Goal: Task Accomplishment & Management: Manage account settings

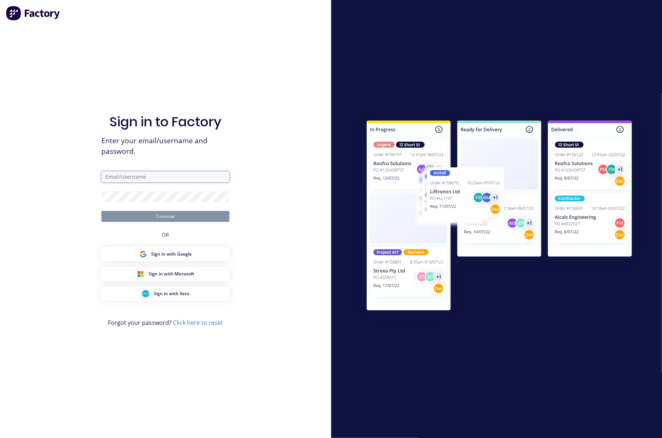
type input "[PERSON_NAME][EMAIL_ADDRESS][DOMAIN_NAME]"
click at [229, 246] on div "Sign in to Factory Enter your email/username and password. [PERSON_NAME][EMAIL_…" at bounding box center [165, 225] width 128 height 411
click at [186, 217] on button "Continue" at bounding box center [165, 216] width 128 height 11
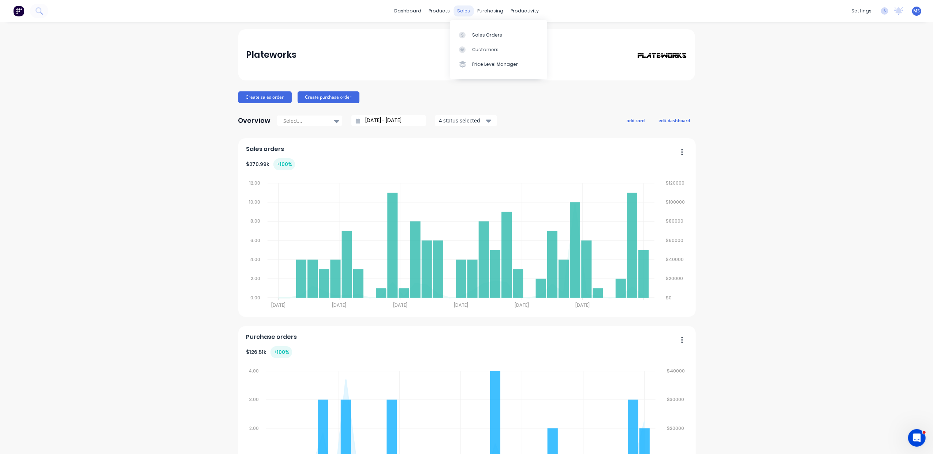
click at [465, 11] on div "sales" at bounding box center [463, 10] width 20 height 11
click at [483, 49] on div "Customers" at bounding box center [485, 49] width 26 height 7
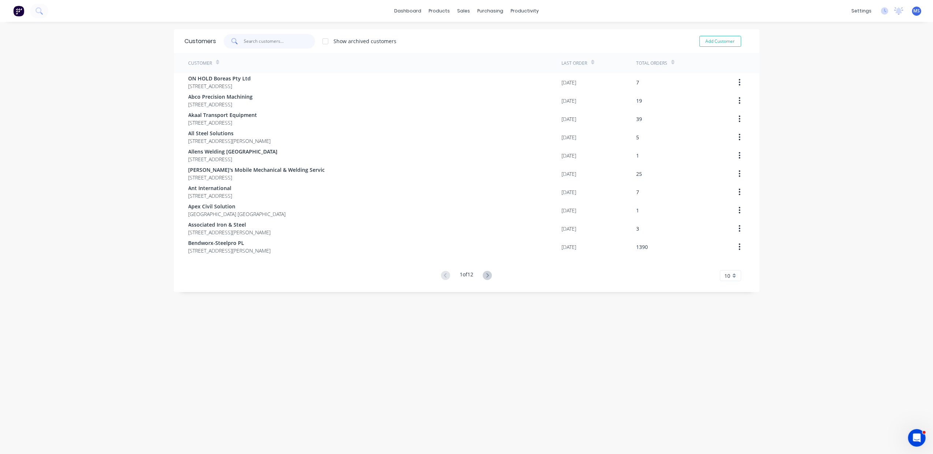
click at [266, 35] on input "text" at bounding box center [279, 41] width 71 height 15
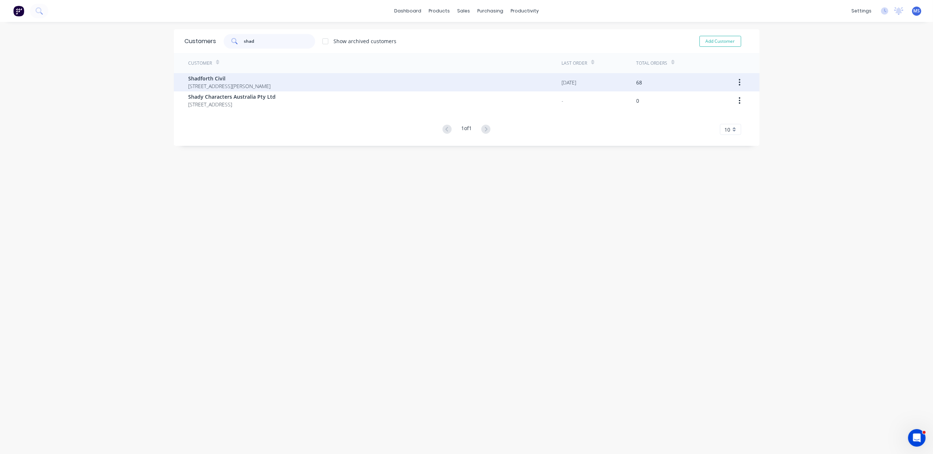
type input "shad"
click at [247, 85] on span "[STREET_ADDRESS][PERSON_NAME]" at bounding box center [229, 86] width 82 height 8
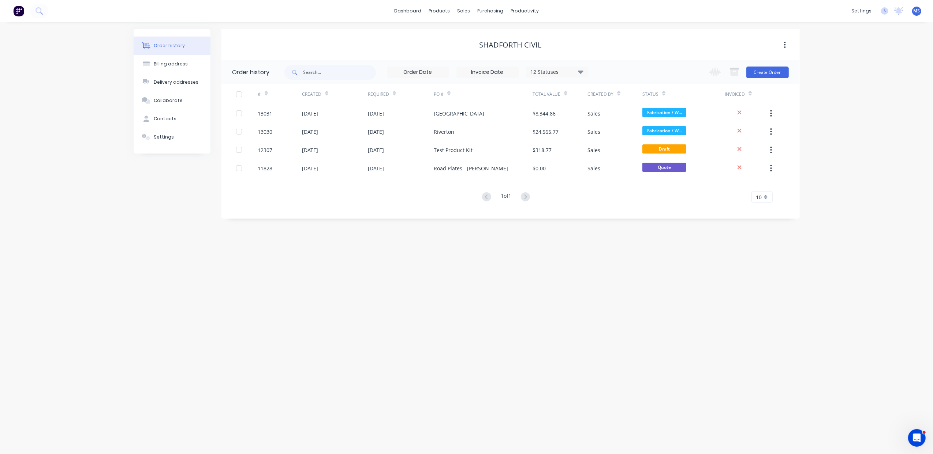
click at [585, 73] on div "12 Statuses" at bounding box center [556, 72] width 61 height 8
click at [600, 156] on div "All" at bounding box center [571, 160] width 91 height 15
click at [617, 156] on label at bounding box center [617, 156] width 0 height 0
click at [617, 160] on input "checkbox" at bounding box center [620, 159] width 6 height 7
checkbox input "true"
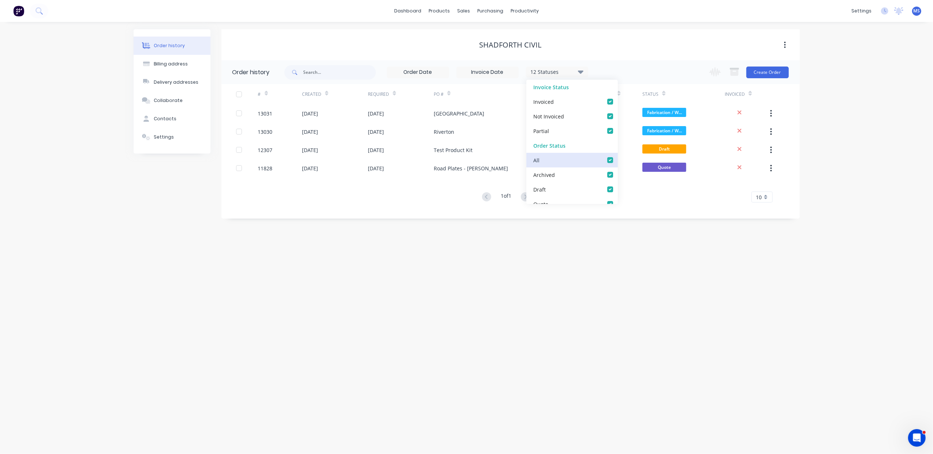
checkbox input "true"
click at [661, 261] on div "Order history Billing address Delivery addresses Collaborate Contacts Settings …" at bounding box center [466, 238] width 933 height 432
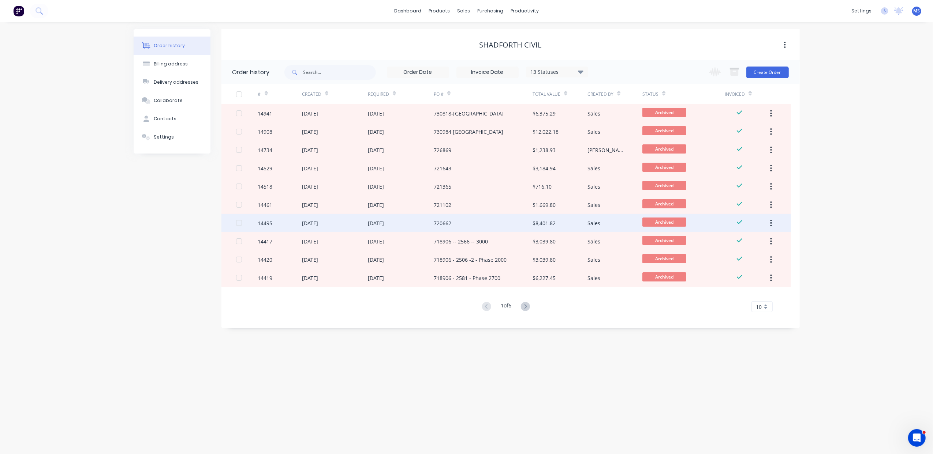
click at [526, 225] on div "720662" at bounding box center [483, 223] width 99 height 18
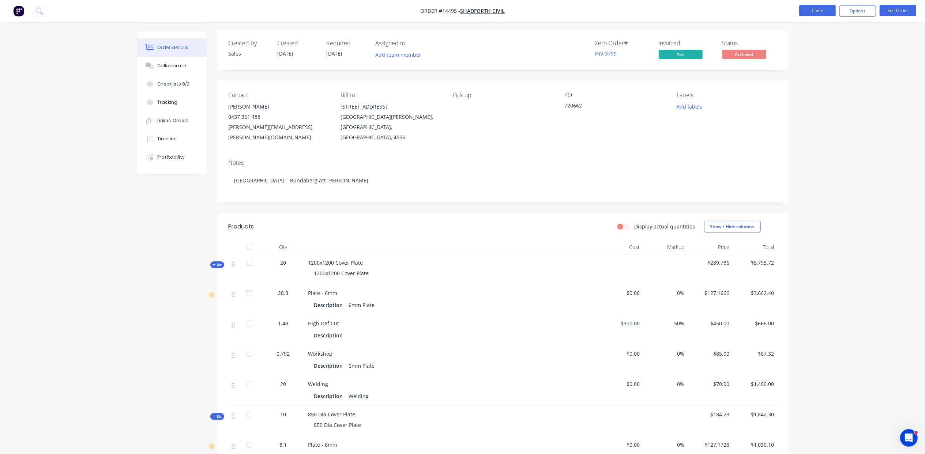
click at [661, 11] on button "Close" at bounding box center [817, 10] width 37 height 11
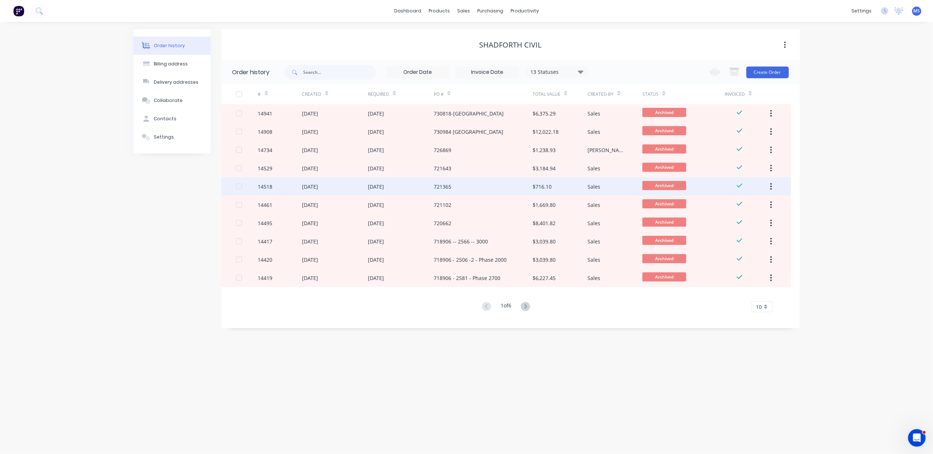
click at [511, 185] on div "721365" at bounding box center [483, 186] width 99 height 18
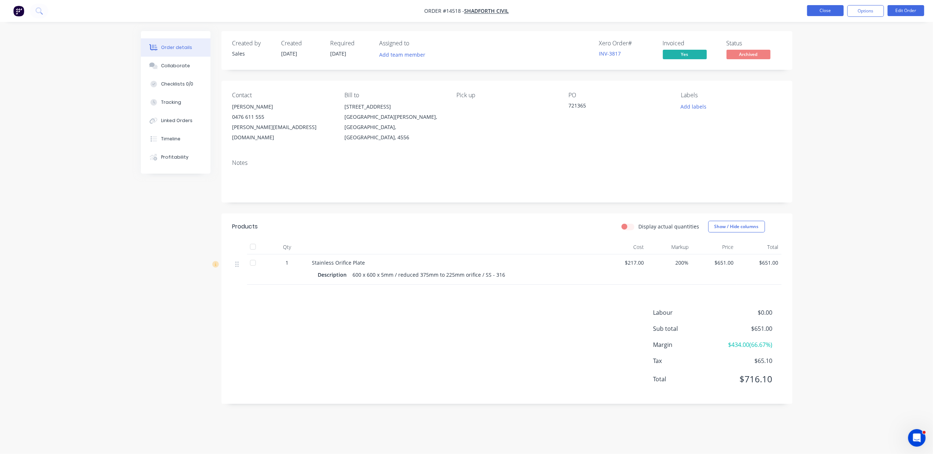
click at [661, 11] on button "Close" at bounding box center [825, 10] width 37 height 11
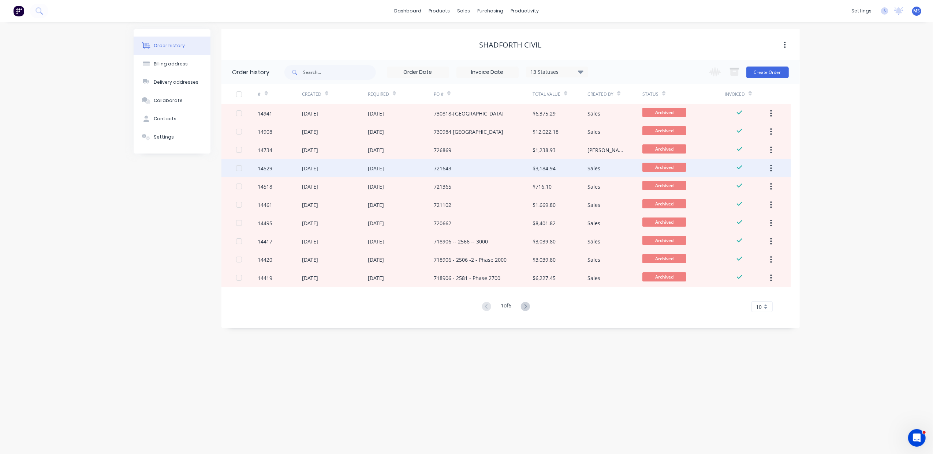
click at [536, 169] on div "$3,184.94" at bounding box center [543, 169] width 23 height 8
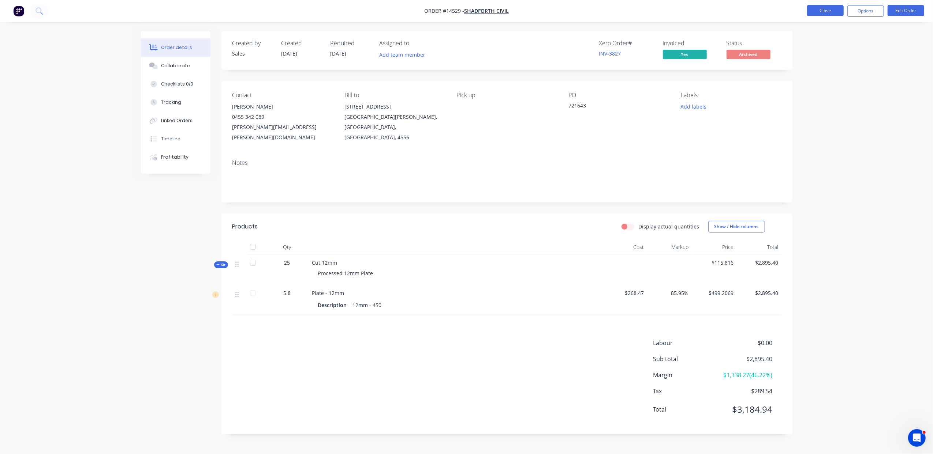
click at [661, 12] on button "Close" at bounding box center [825, 10] width 37 height 11
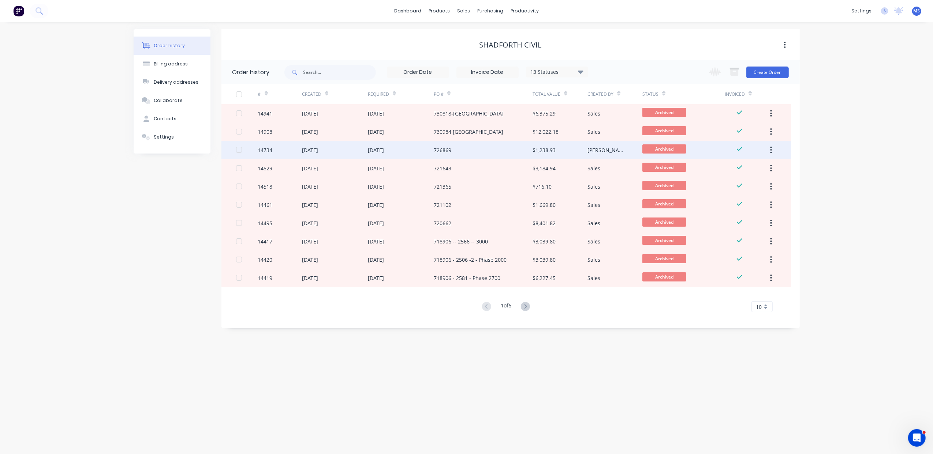
click at [539, 151] on div "$1,238.93" at bounding box center [543, 150] width 23 height 8
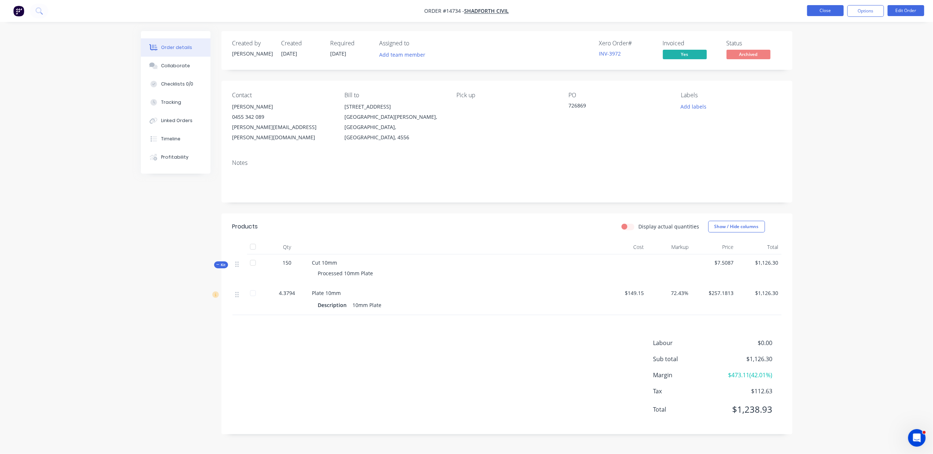
click at [661, 12] on button "Close" at bounding box center [825, 10] width 37 height 11
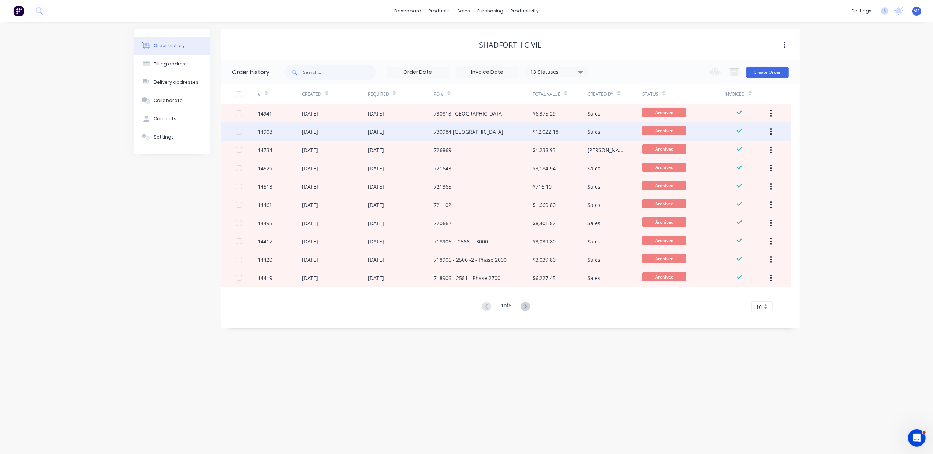
click at [466, 132] on div "730984 [GEOGRAPHIC_DATA]" at bounding box center [469, 132] width 70 height 8
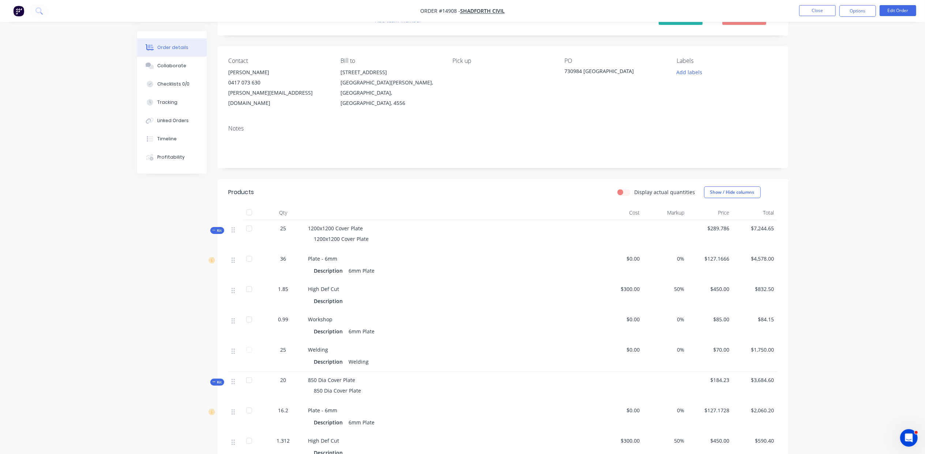
scroll to position [65, 0]
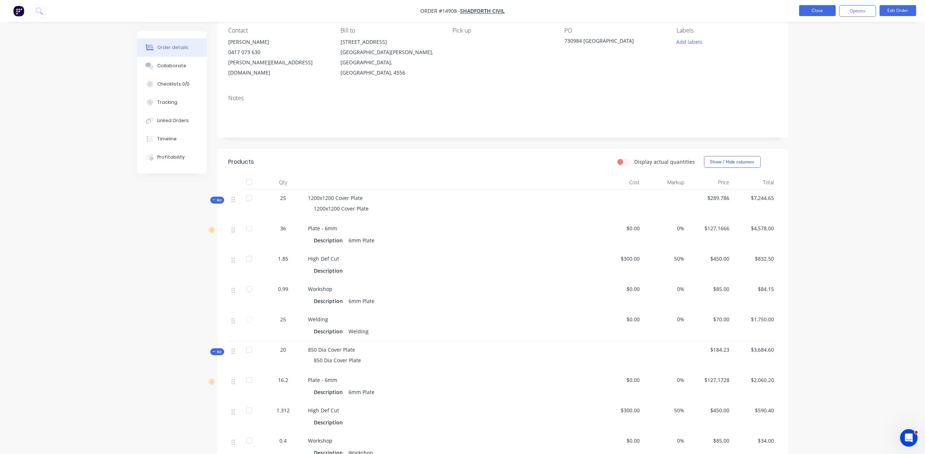
click at [661, 12] on button "Close" at bounding box center [817, 10] width 37 height 11
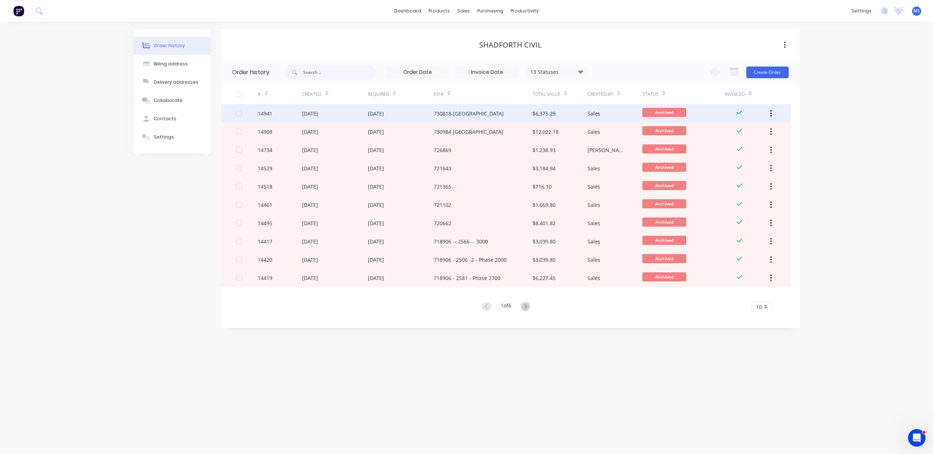
click at [542, 109] on div "$6,375.29" at bounding box center [559, 113] width 55 height 18
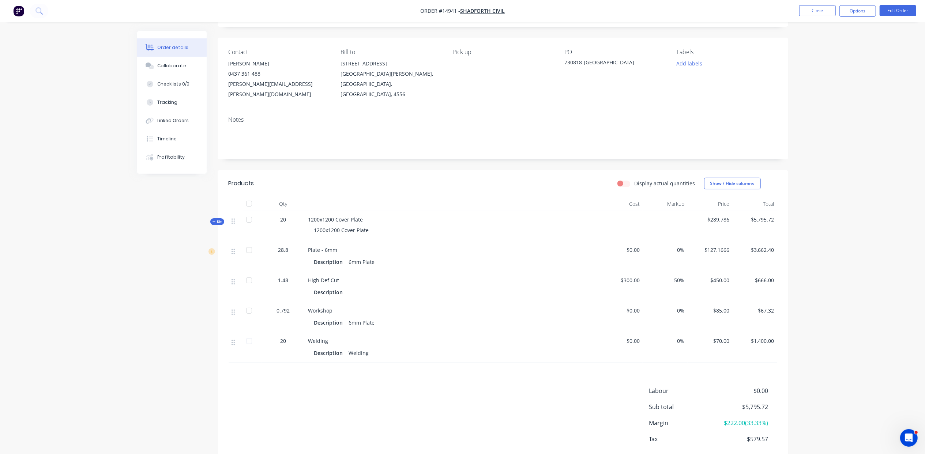
scroll to position [65, 0]
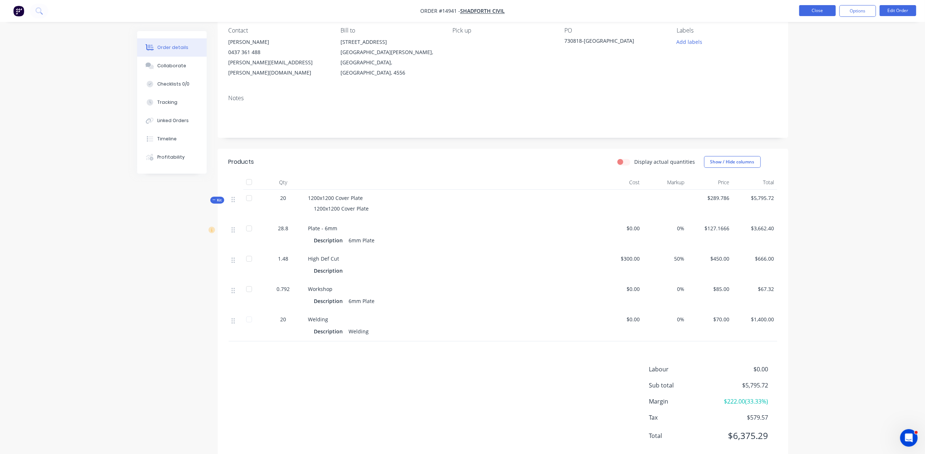
click at [661, 10] on button "Close" at bounding box center [817, 10] width 37 height 11
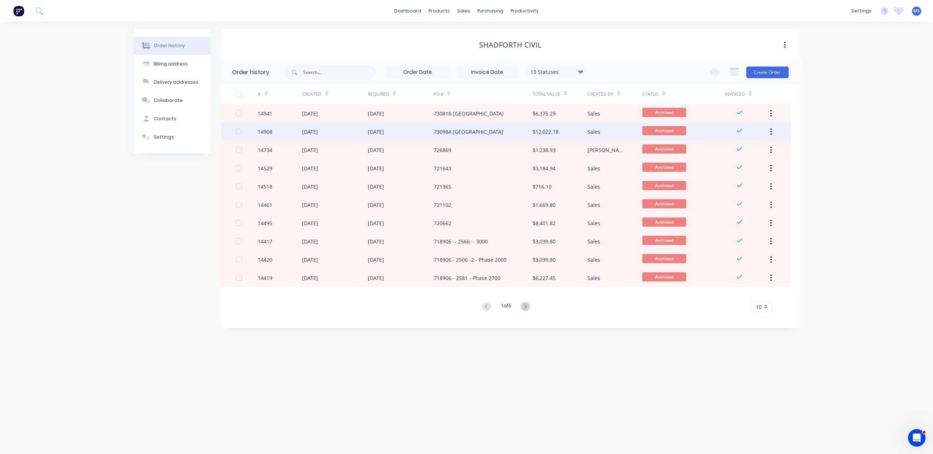
click at [606, 126] on div "Sales" at bounding box center [614, 132] width 55 height 18
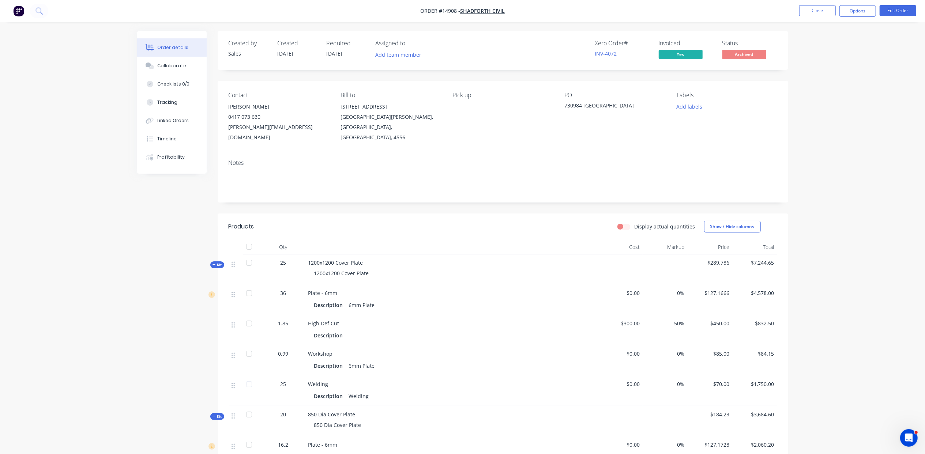
click at [661, 4] on nav "Order #14908 - Shadforth Civil Close Options Edit Order" at bounding box center [462, 11] width 925 height 22
click at [661, 12] on button "Close" at bounding box center [817, 10] width 37 height 11
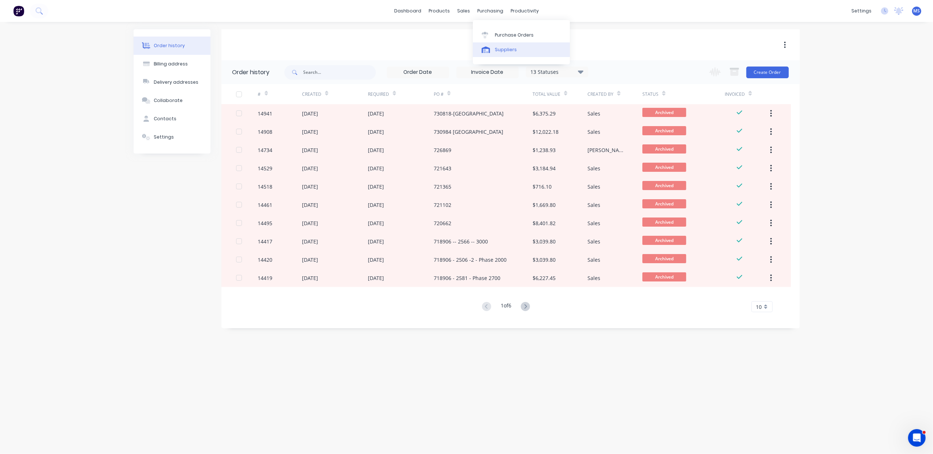
click at [518, 49] on link "Suppliers" at bounding box center [521, 49] width 97 height 15
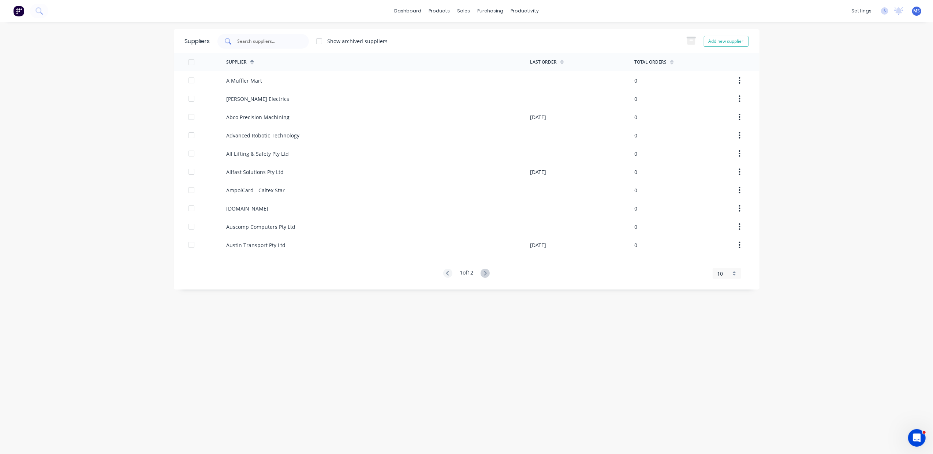
click at [271, 42] on input "text" at bounding box center [267, 41] width 61 height 7
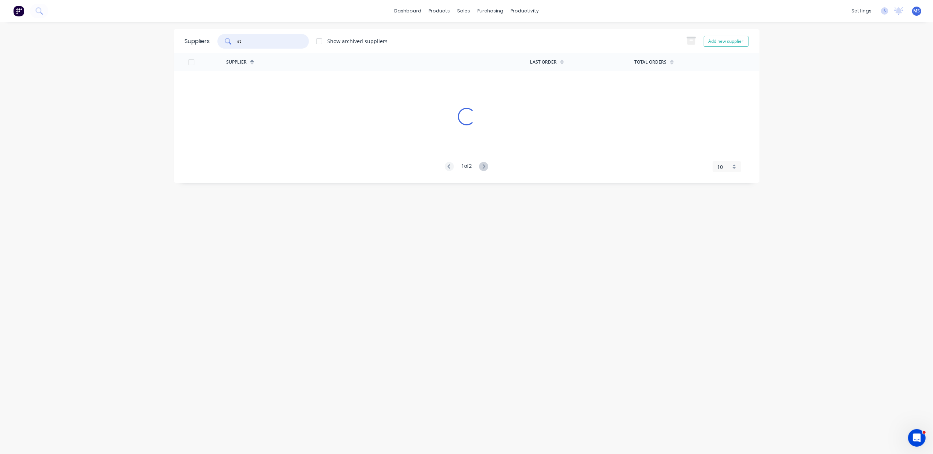
type input "s"
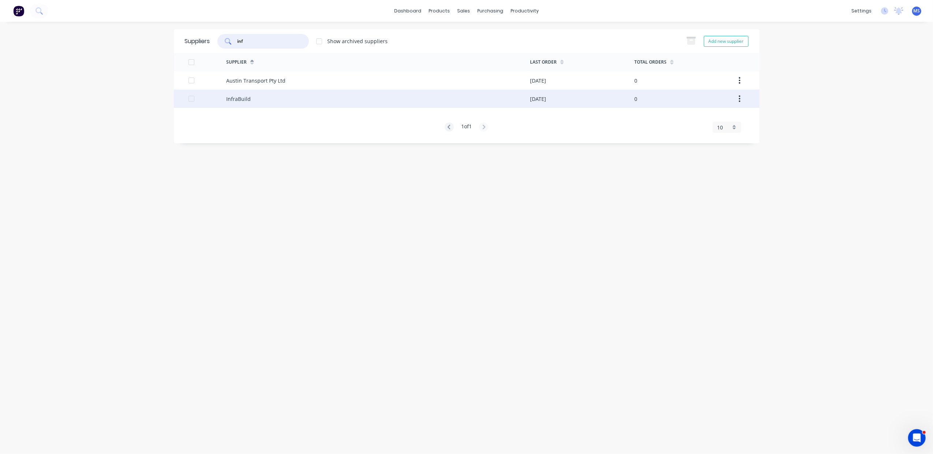
type input "inf"
click at [264, 95] on div "InfraBuild" at bounding box center [378, 99] width 304 height 18
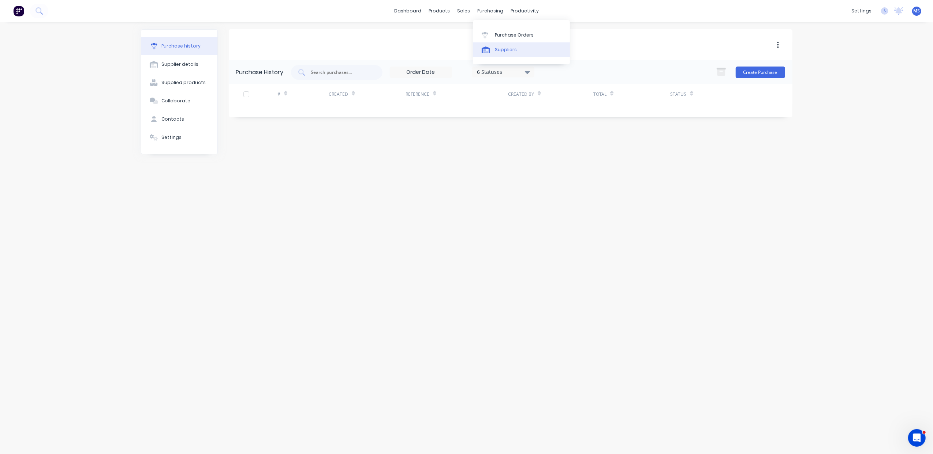
click at [508, 50] on div "Suppliers" at bounding box center [506, 49] width 22 height 7
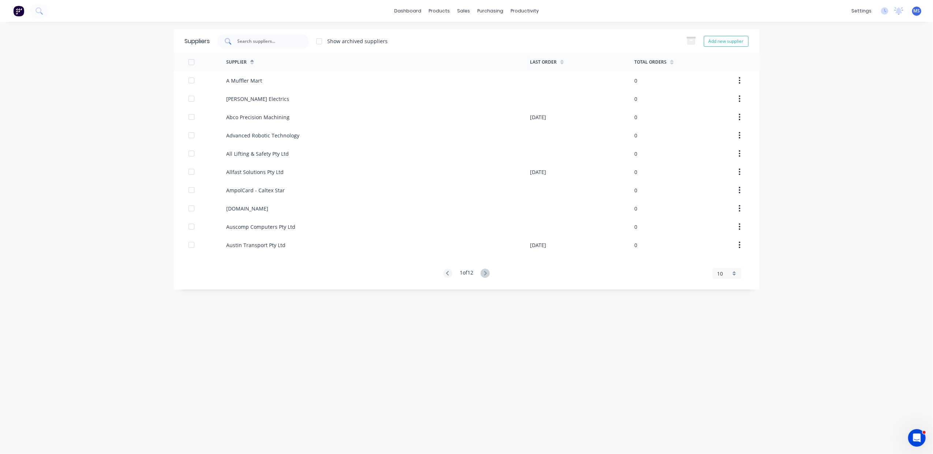
click at [278, 41] on input "text" at bounding box center [267, 41] width 61 height 7
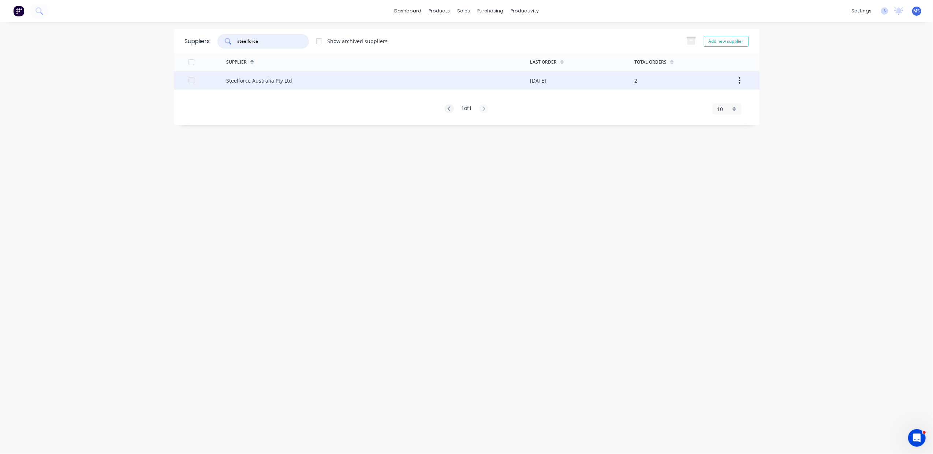
type input "steelforce"
click at [276, 85] on div "Steelforce Australia Pty Ltd" at bounding box center [378, 80] width 304 height 18
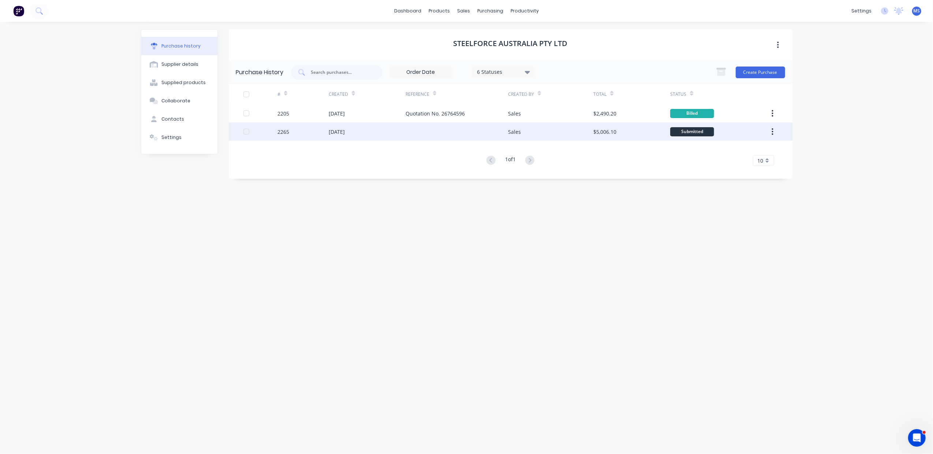
click at [373, 132] on div "[DATE]" at bounding box center [367, 132] width 77 height 18
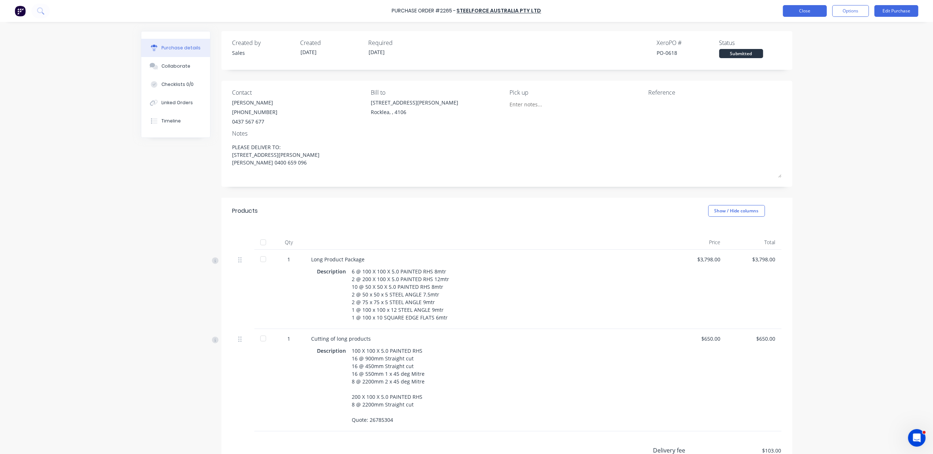
click at [661, 15] on button "Close" at bounding box center [805, 11] width 44 height 12
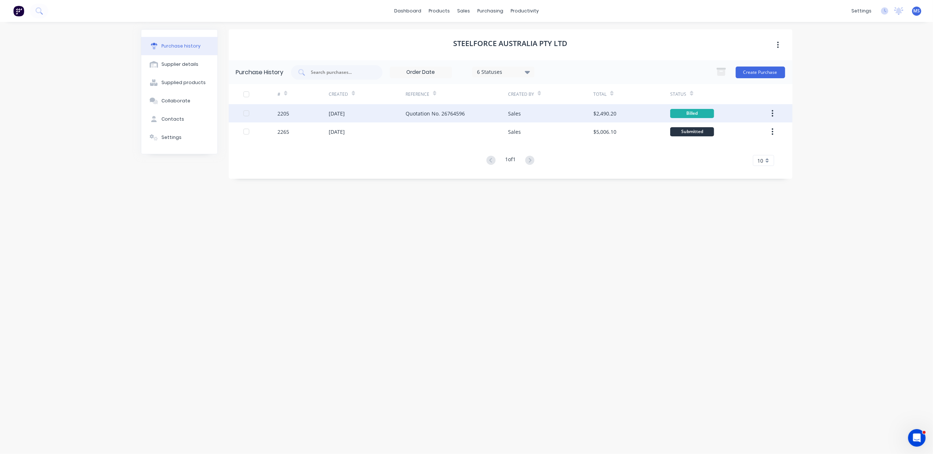
click at [504, 117] on div "Quotation No. 26764596" at bounding box center [456, 113] width 102 height 18
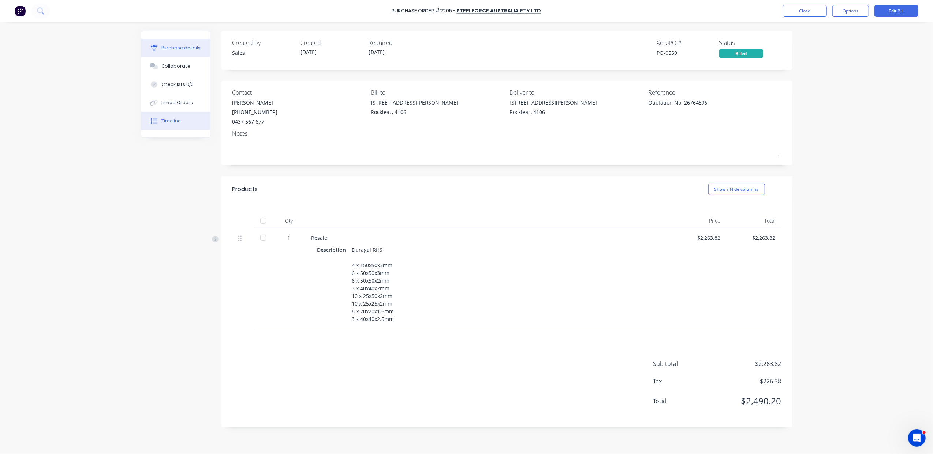
click at [176, 123] on div "Timeline" at bounding box center [170, 121] width 19 height 7
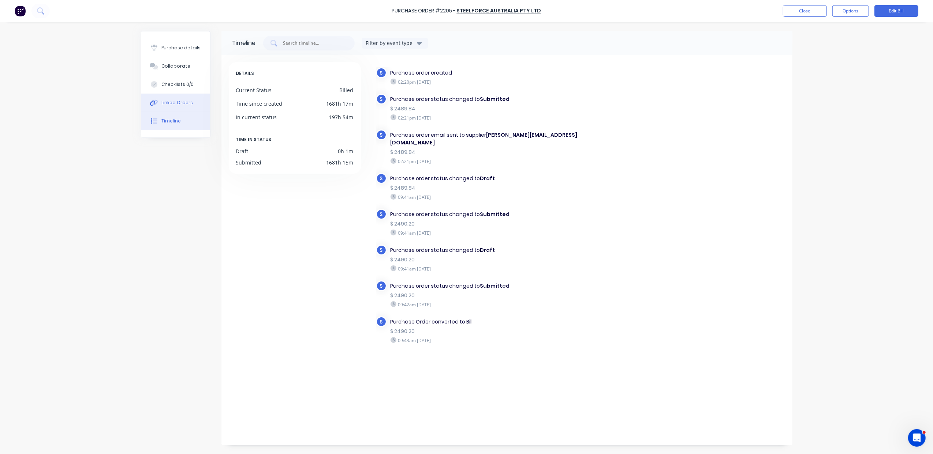
click at [183, 97] on button "Linked Orders" at bounding box center [175, 103] width 69 height 18
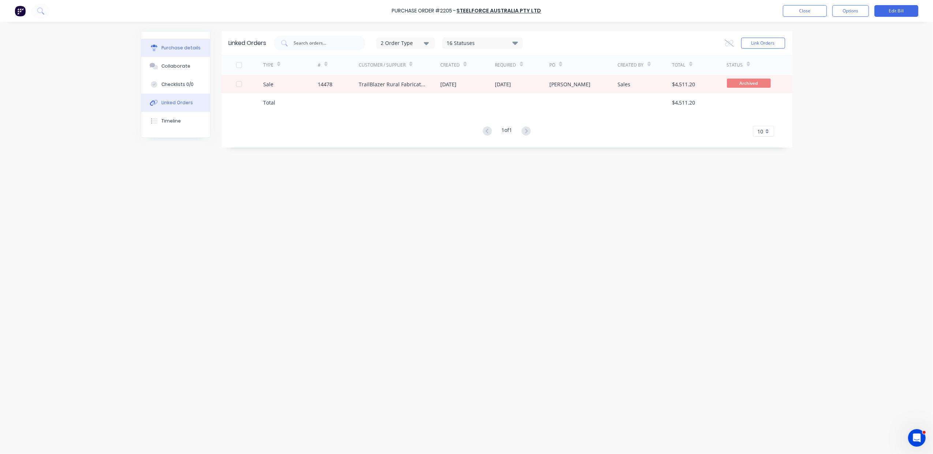
click at [171, 49] on div "Purchase details" at bounding box center [180, 48] width 39 height 7
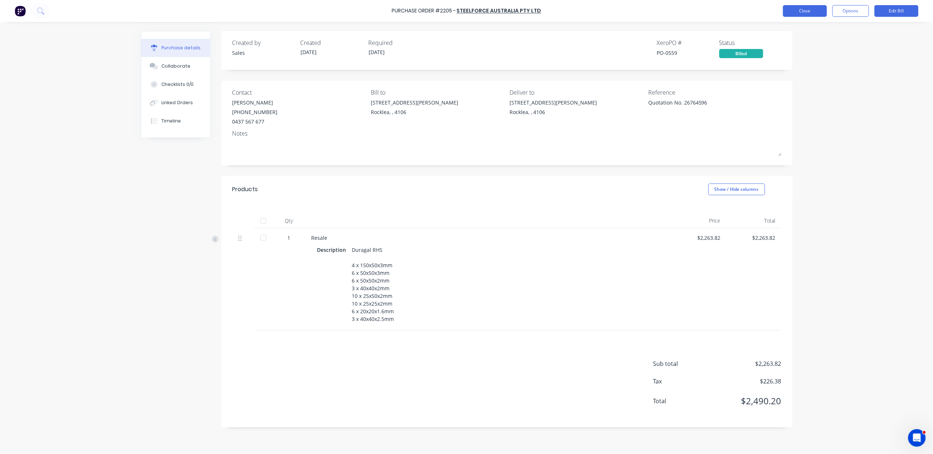
click at [661, 11] on button "Close" at bounding box center [805, 11] width 44 height 12
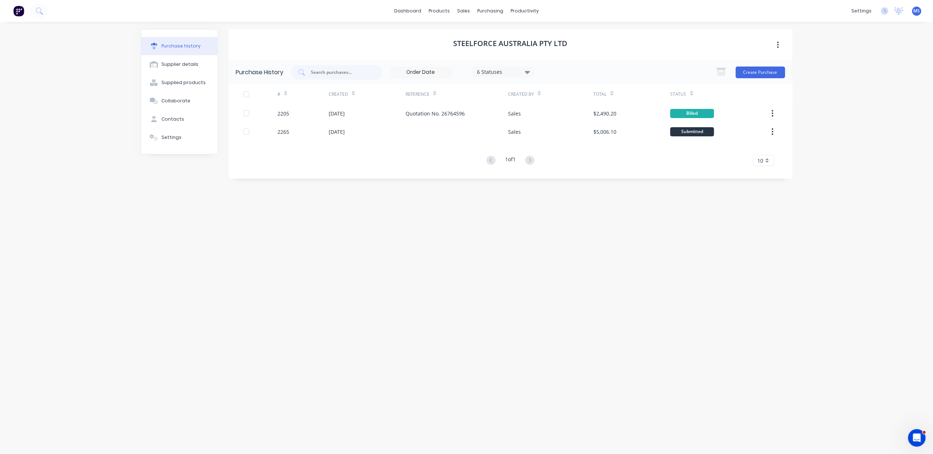
click at [532, 72] on div "6 Statuses" at bounding box center [503, 72] width 62 height 11
click at [552, 103] on div at bounding box center [552, 105] width 15 height 15
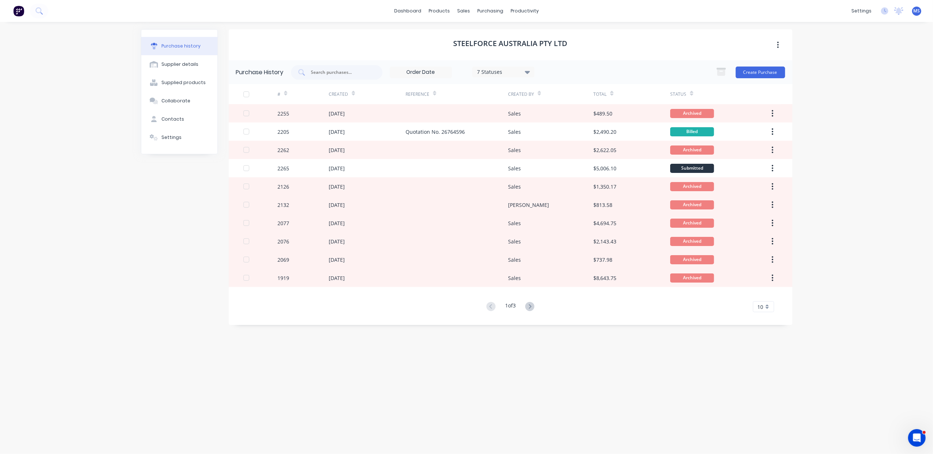
click at [661, 339] on div "Steelforce Australia Pty Ltd Purchase History 7 Statuses 7 Statuses Create Purc…" at bounding box center [510, 234] width 563 height 411
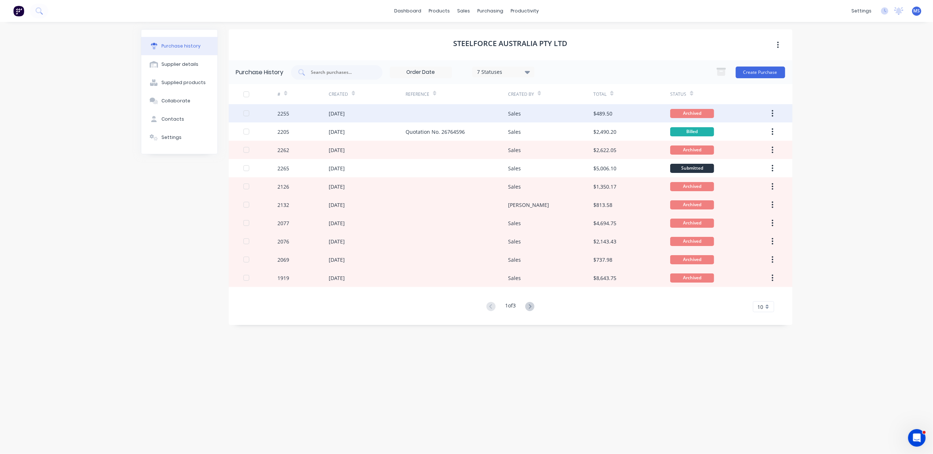
click at [318, 117] on div "2255" at bounding box center [302, 113] width 51 height 18
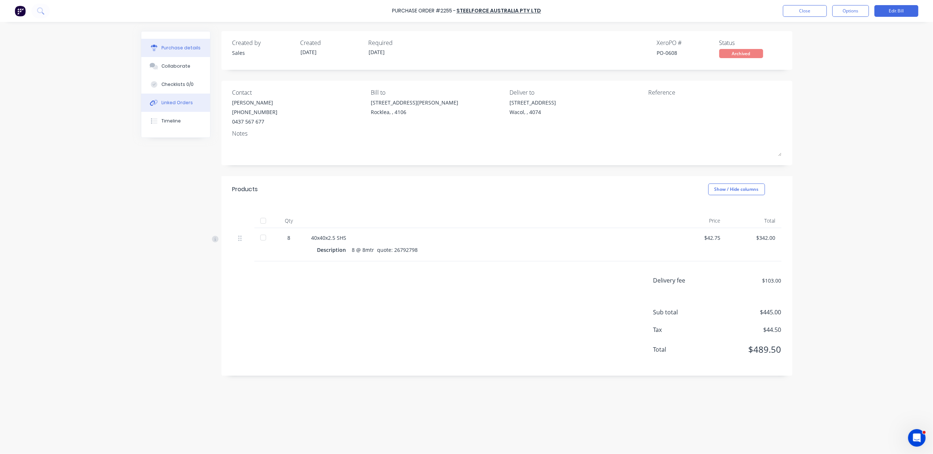
click at [180, 104] on div "Linked Orders" at bounding box center [176, 103] width 31 height 7
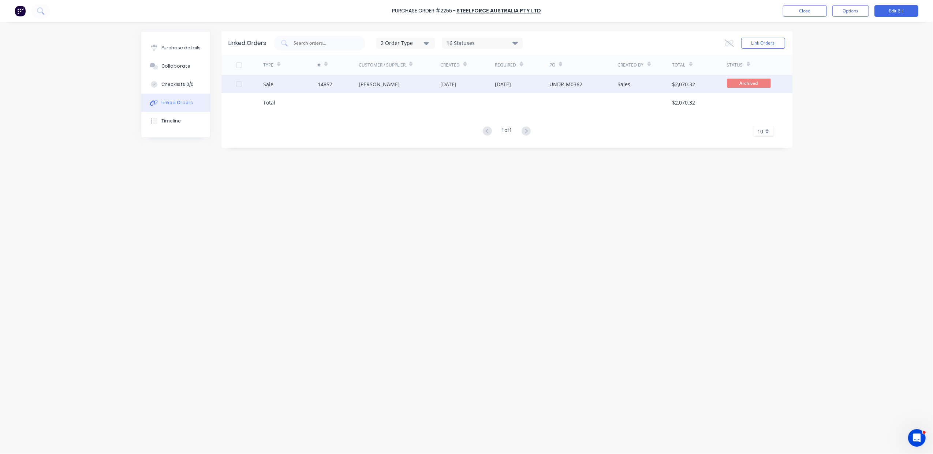
click at [407, 87] on div "[PERSON_NAME]" at bounding box center [400, 84] width 82 height 18
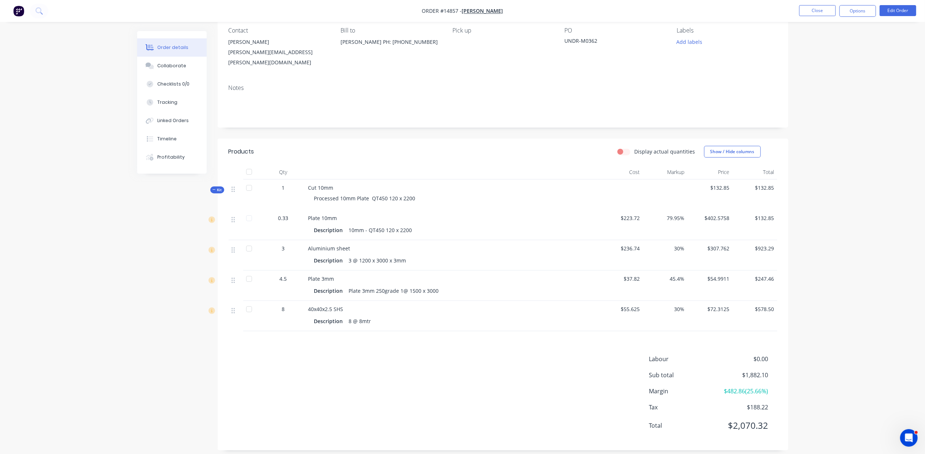
scroll to position [65, 0]
click at [661, 10] on button "Edit Order" at bounding box center [898, 10] width 37 height 11
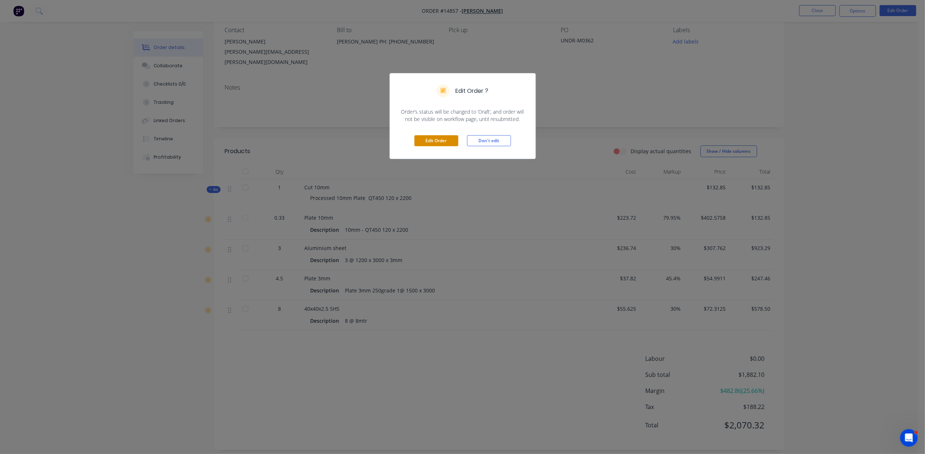
click at [450, 140] on button "Edit Order" at bounding box center [437, 140] width 44 height 11
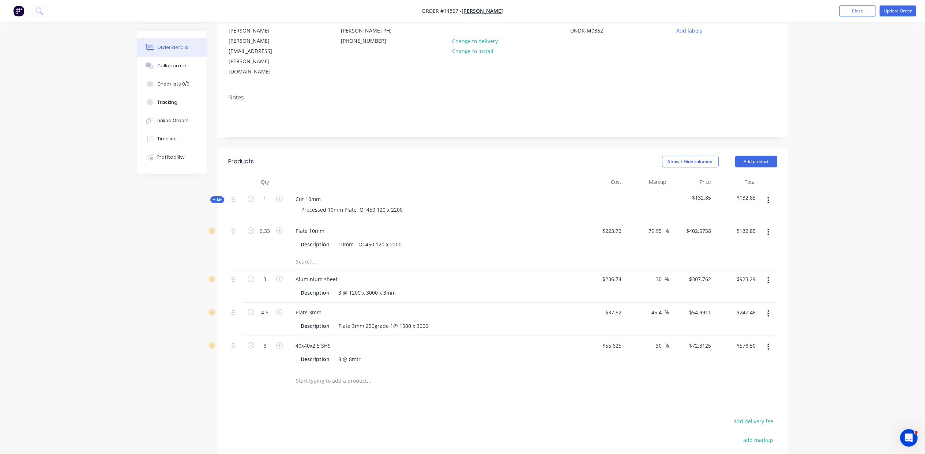
scroll to position [130, 0]
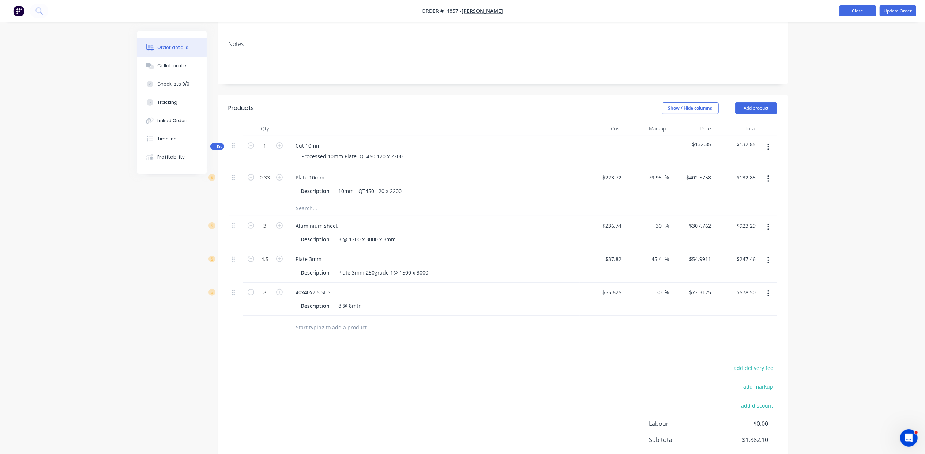
click at [661, 14] on button "Close" at bounding box center [858, 10] width 37 height 11
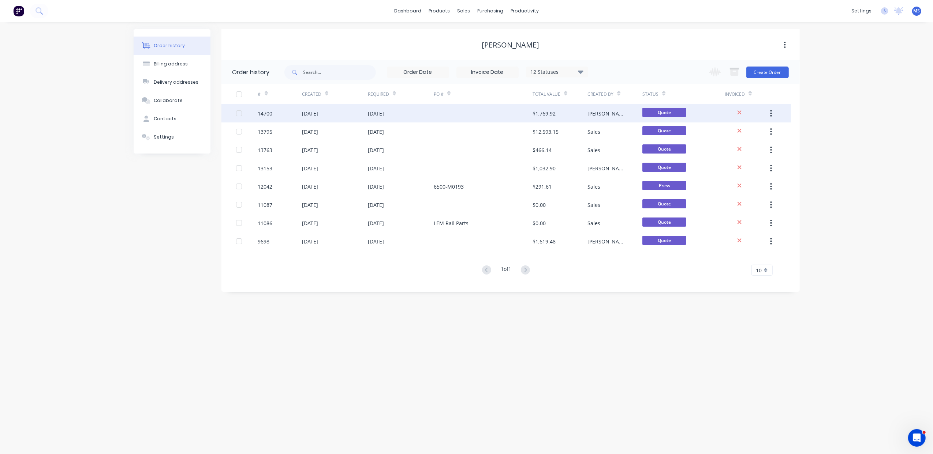
click at [341, 116] on div "[DATE]" at bounding box center [335, 113] width 66 height 18
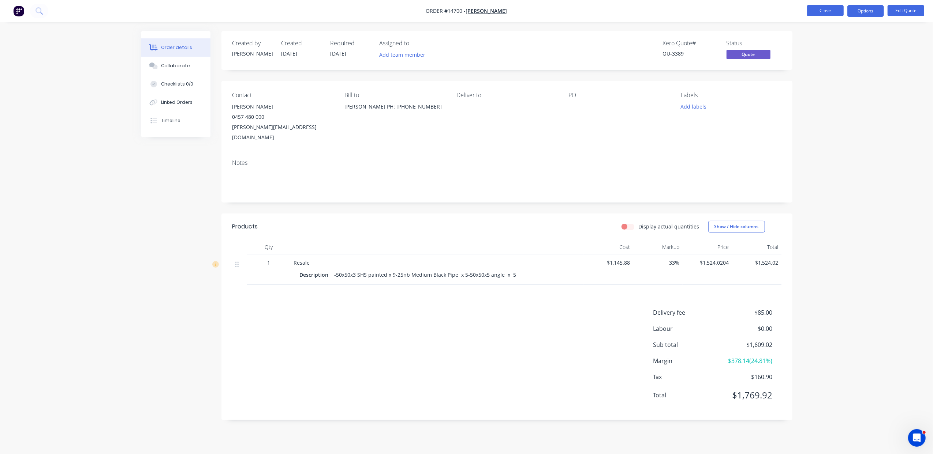
click at [661, 10] on button "Close" at bounding box center [825, 10] width 37 height 11
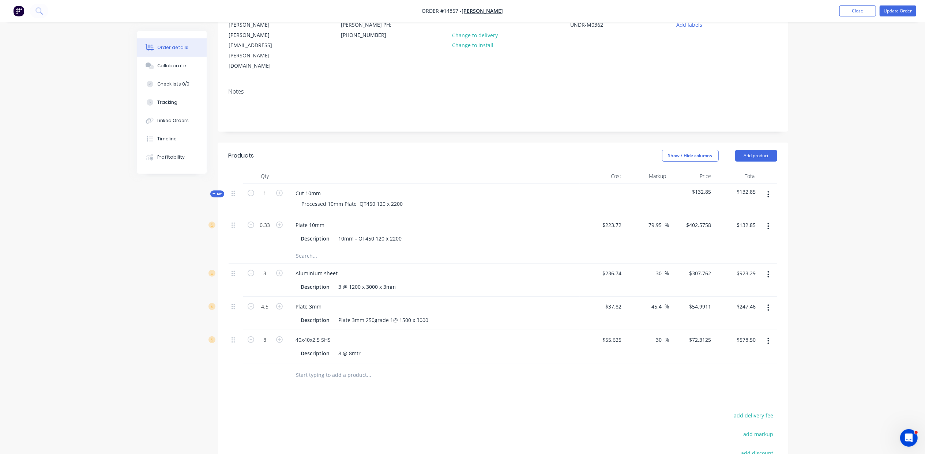
scroll to position [175, 0]
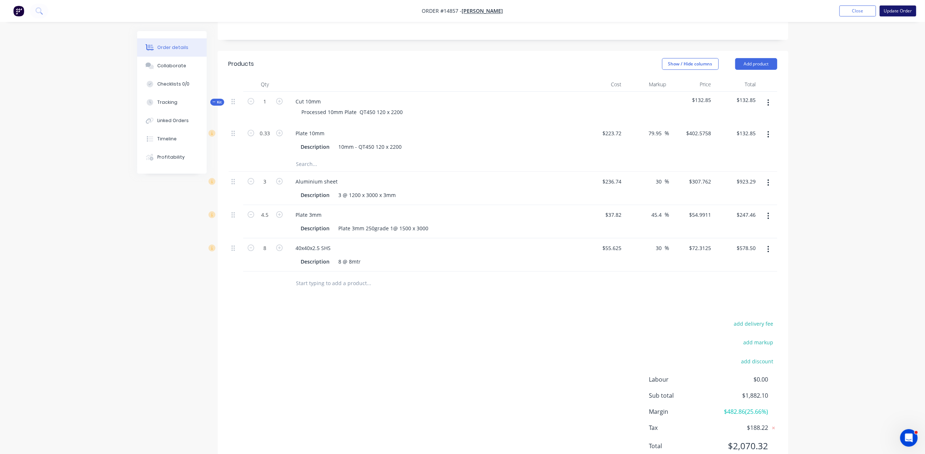
click at [661, 12] on button "Update Order" at bounding box center [898, 10] width 37 height 11
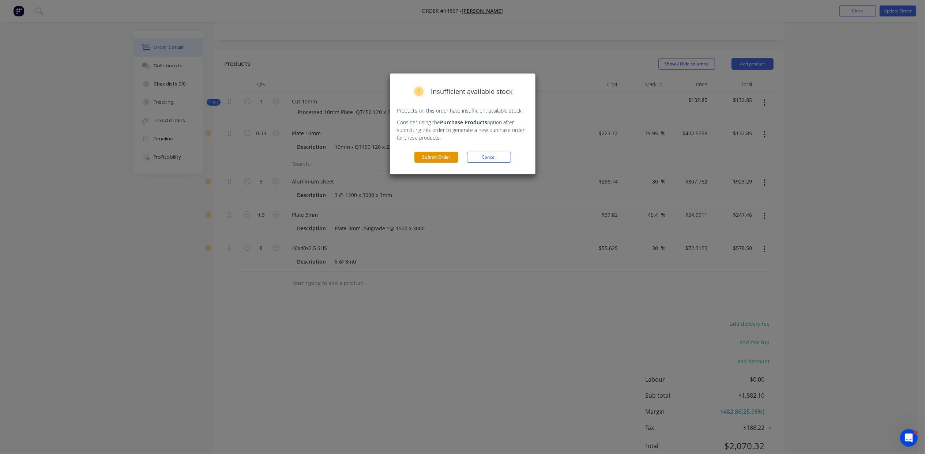
click at [443, 158] on button "Submit Order" at bounding box center [437, 157] width 44 height 11
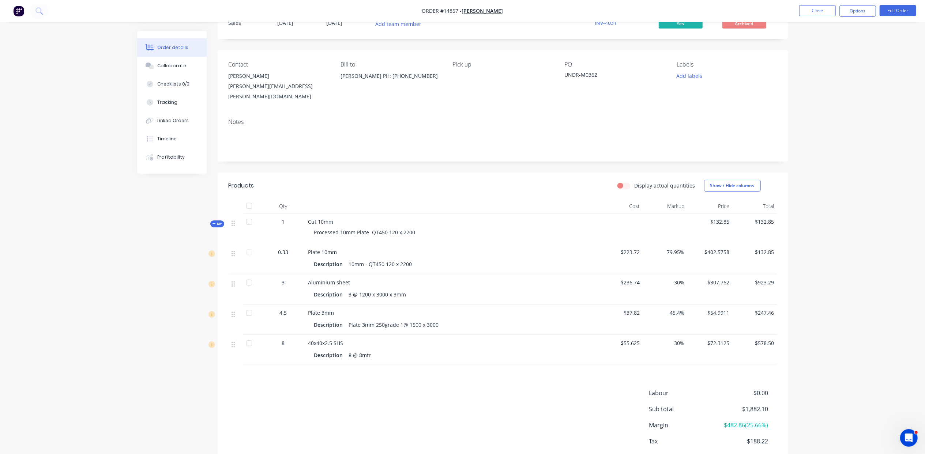
scroll to position [0, 0]
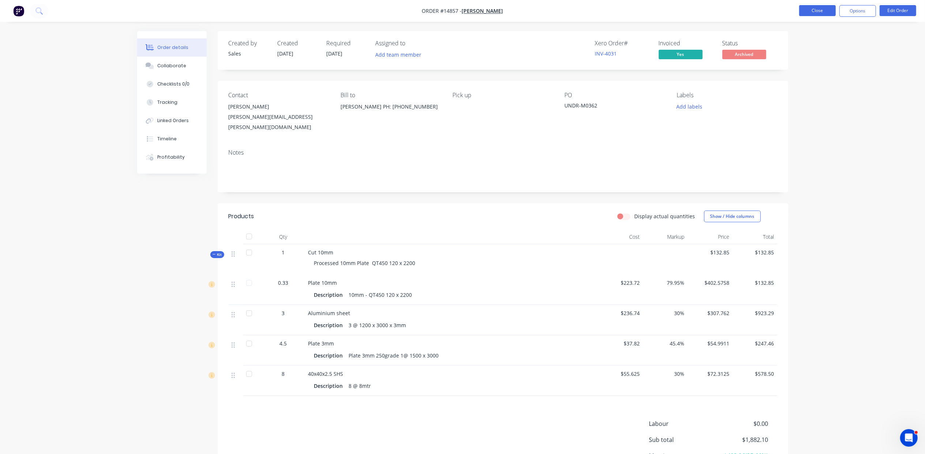
click at [661, 6] on button "Close" at bounding box center [817, 10] width 37 height 11
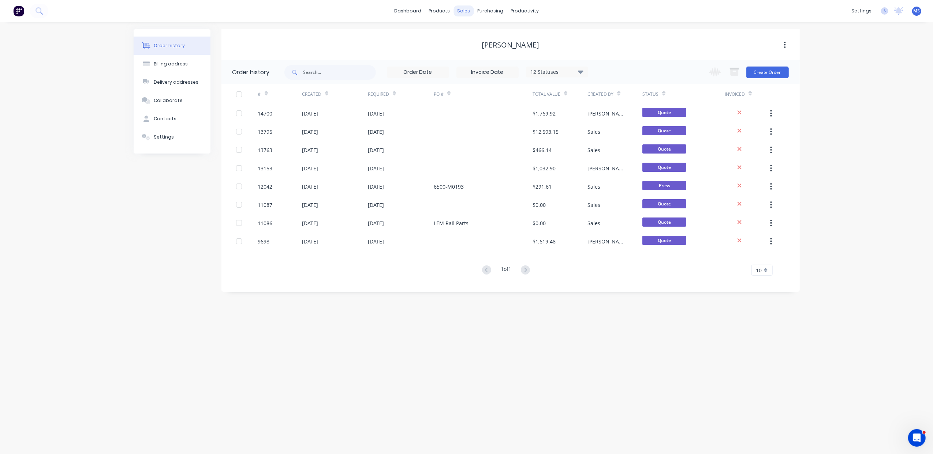
click at [460, 10] on div "sales" at bounding box center [463, 10] width 20 height 11
click at [495, 53] on div "Customers" at bounding box center [489, 49] width 26 height 7
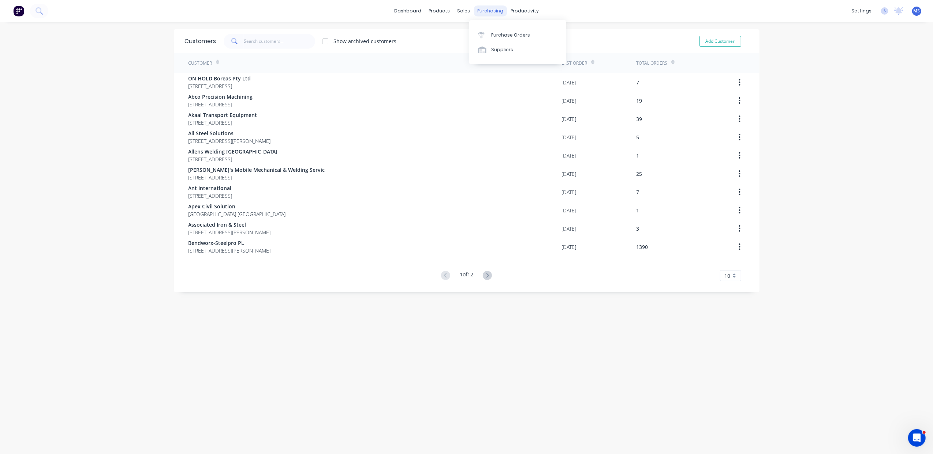
click at [484, 11] on div "purchasing" at bounding box center [489, 10] width 33 height 11
click at [507, 49] on div "Suppliers" at bounding box center [502, 49] width 22 height 7
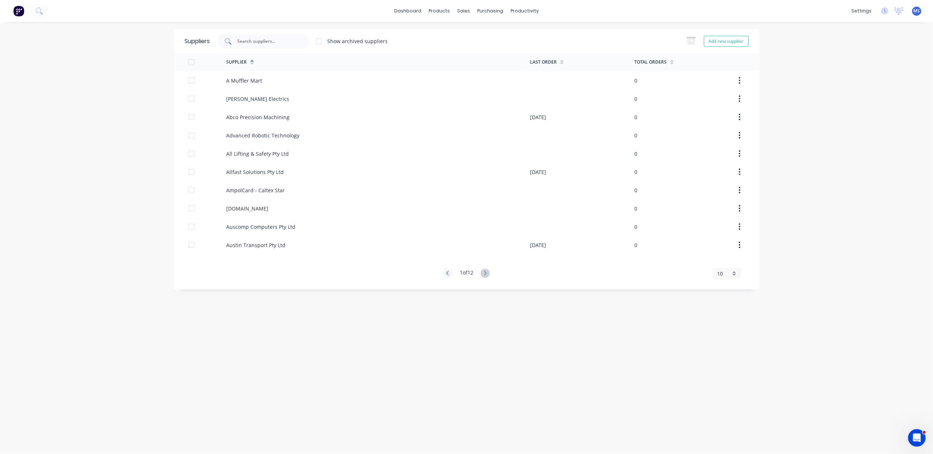
click at [262, 38] on input "text" at bounding box center [267, 41] width 61 height 7
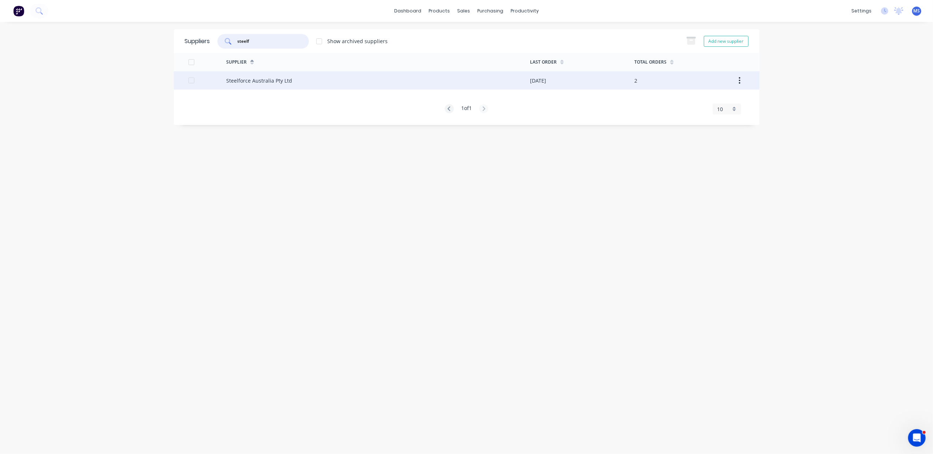
type input "steelf"
click at [306, 83] on div "Steelforce Australia Pty Ltd" at bounding box center [378, 80] width 304 height 18
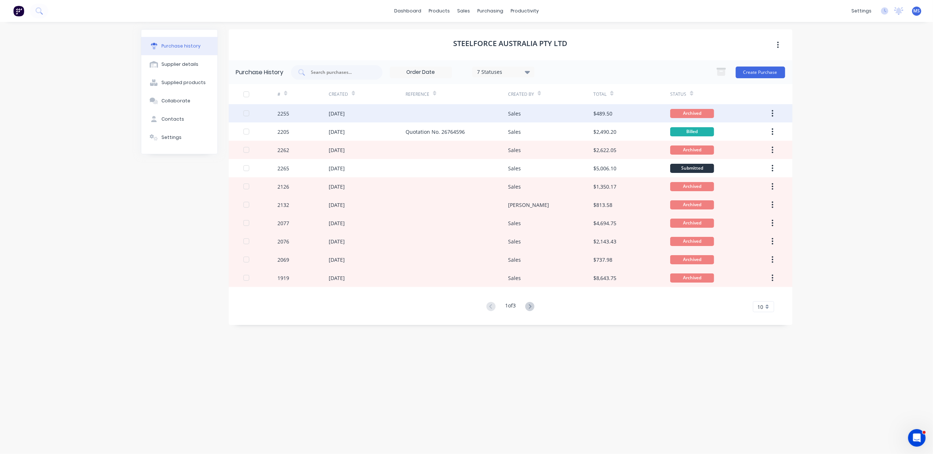
click at [307, 114] on div "2255" at bounding box center [302, 113] width 51 height 18
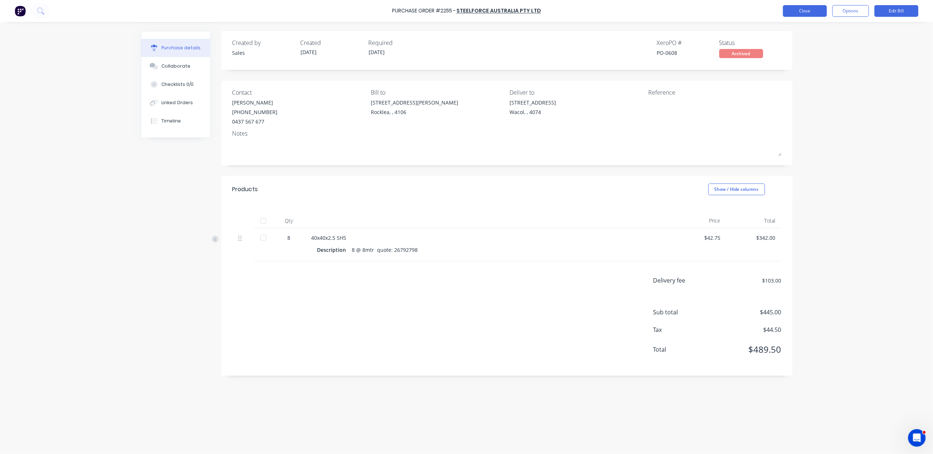
click at [661, 12] on button "Close" at bounding box center [805, 11] width 44 height 12
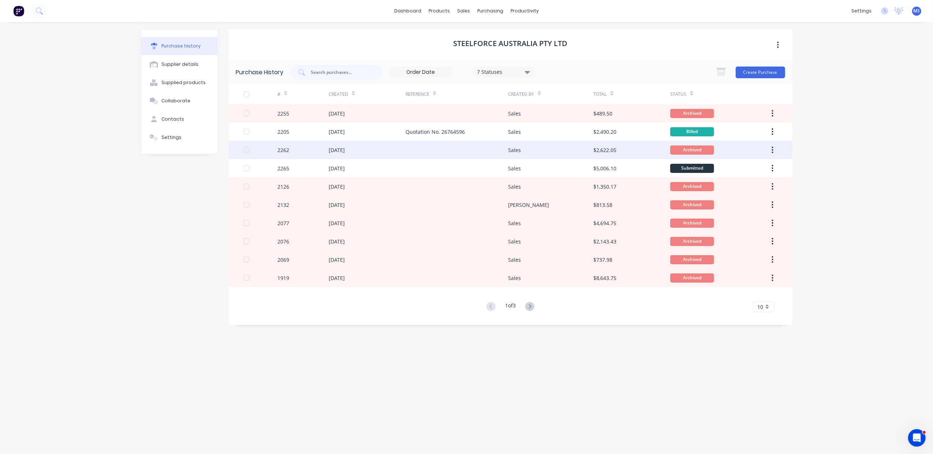
click at [450, 153] on div at bounding box center [456, 150] width 102 height 18
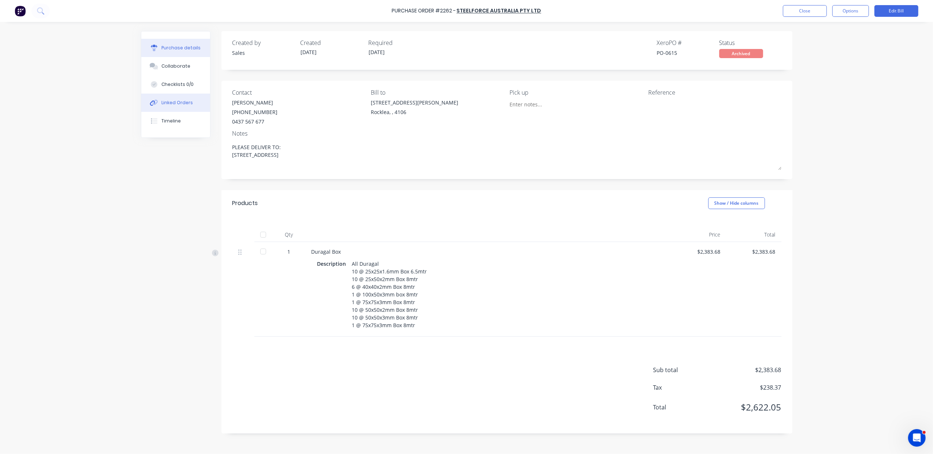
click at [183, 105] on div "Linked Orders" at bounding box center [176, 103] width 31 height 7
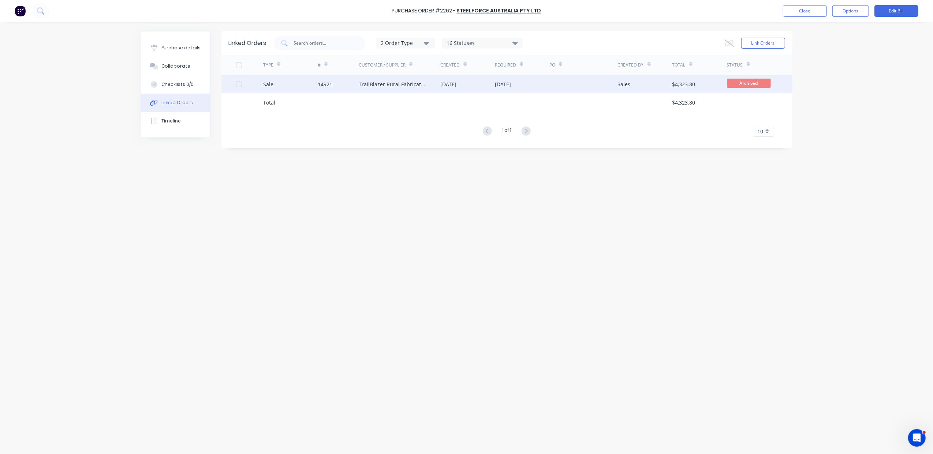
click at [360, 85] on div "TrailBlazer Rural Fabrications Pty Ltd" at bounding box center [392, 84] width 67 height 8
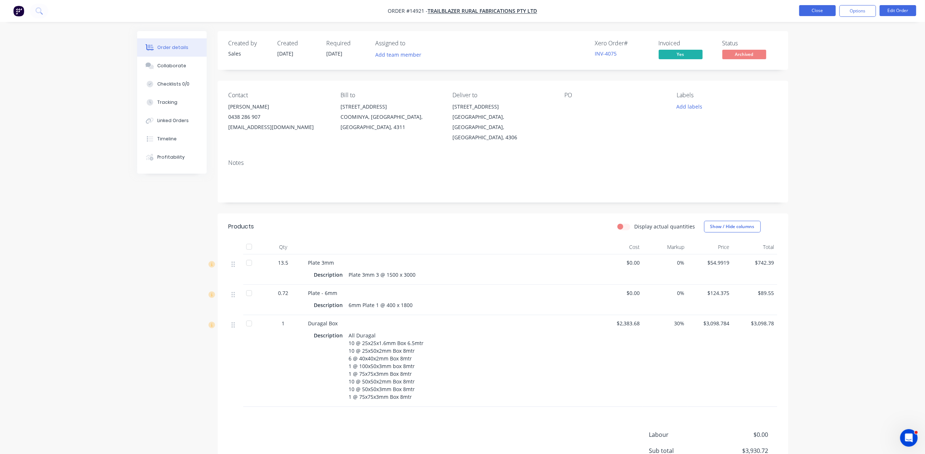
click at [661, 14] on button "Close" at bounding box center [817, 10] width 37 height 11
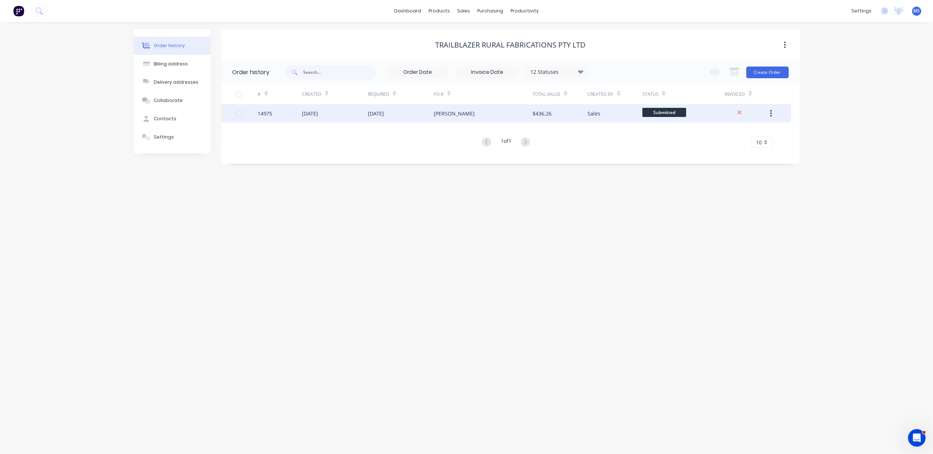
click at [316, 119] on div "[DATE]" at bounding box center [335, 113] width 66 height 18
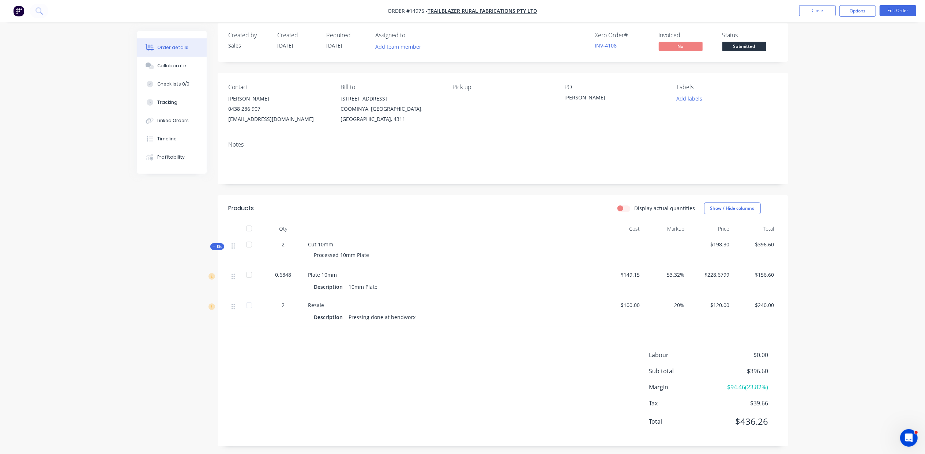
scroll to position [12, 0]
click at [661, 14] on button "Close" at bounding box center [817, 10] width 37 height 11
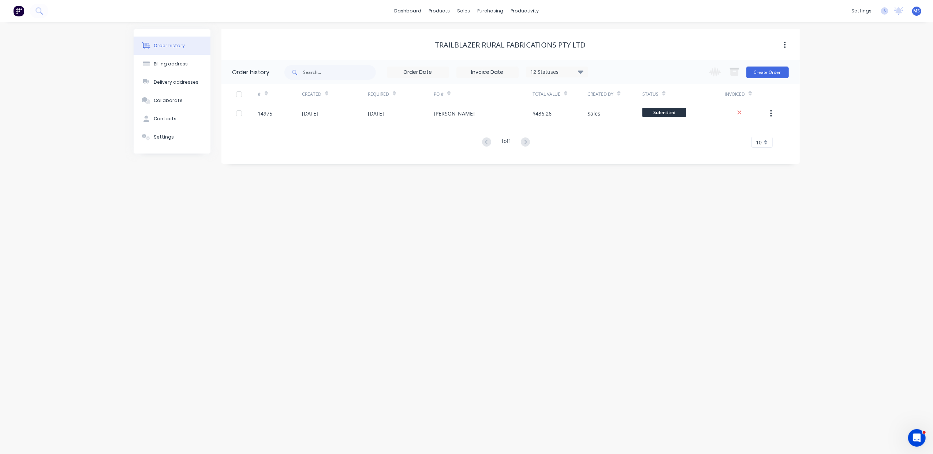
click at [581, 70] on icon at bounding box center [580, 71] width 5 height 9
click at [617, 156] on label at bounding box center [617, 156] width 0 height 0
click at [617, 162] on input "checkbox" at bounding box center [620, 159] width 6 height 7
checkbox input "true"
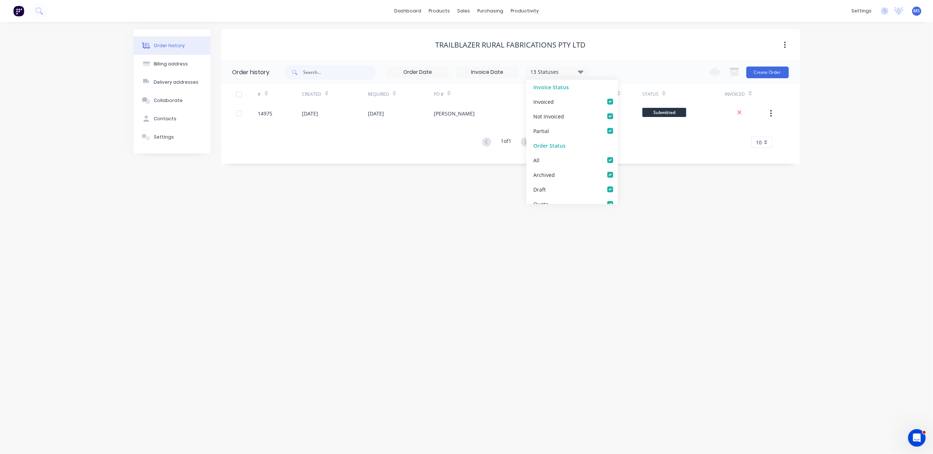
click at [661, 280] on div "Order history Billing address Delivery addresses Collaborate Contacts Settings …" at bounding box center [466, 238] width 933 height 432
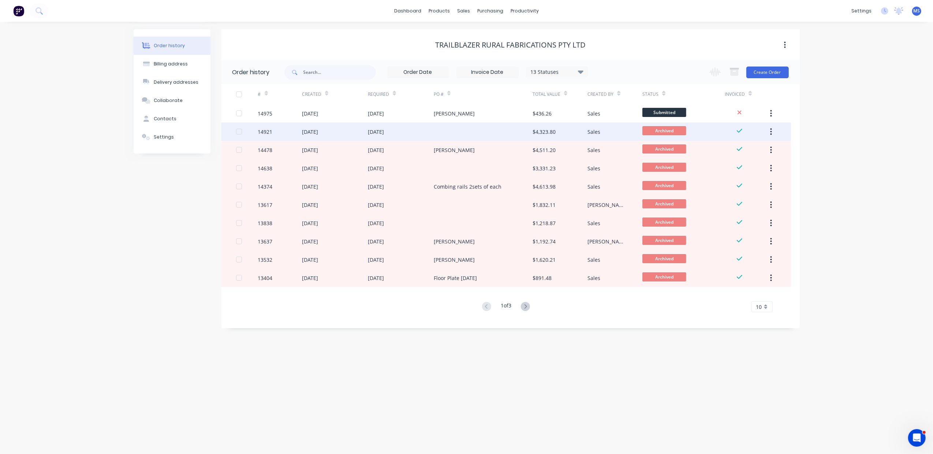
click at [390, 139] on div "[DATE]" at bounding box center [401, 132] width 66 height 18
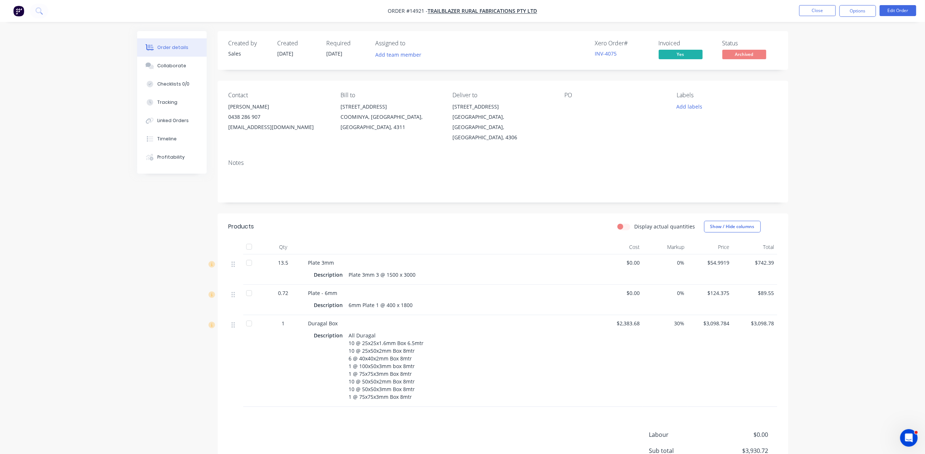
scroll to position [73, 0]
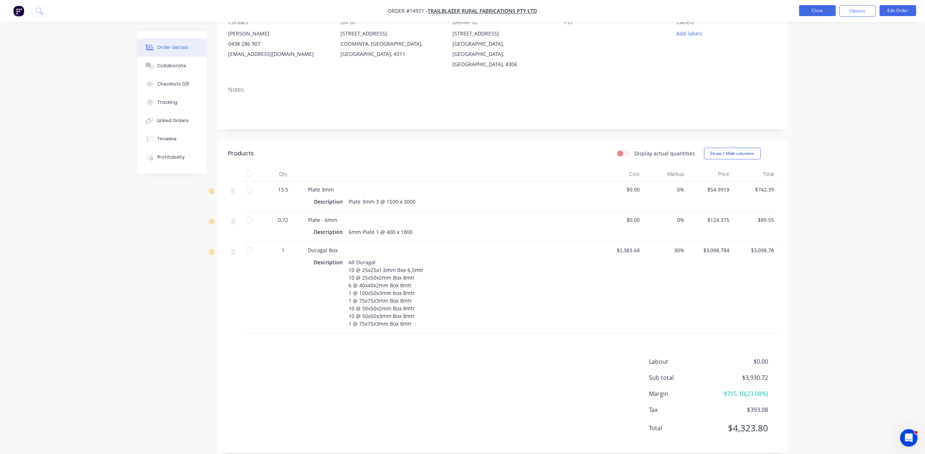
click at [661, 12] on button "Close" at bounding box center [817, 10] width 37 height 11
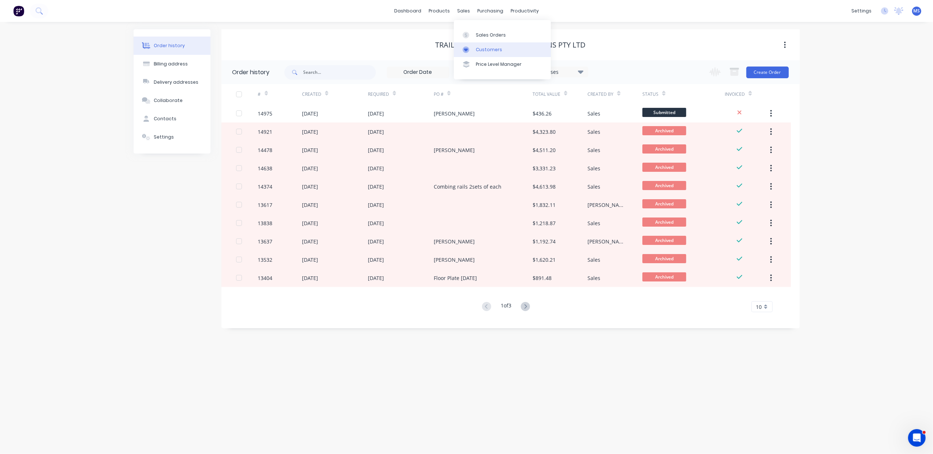
click at [483, 48] on div "Customers" at bounding box center [489, 49] width 26 height 7
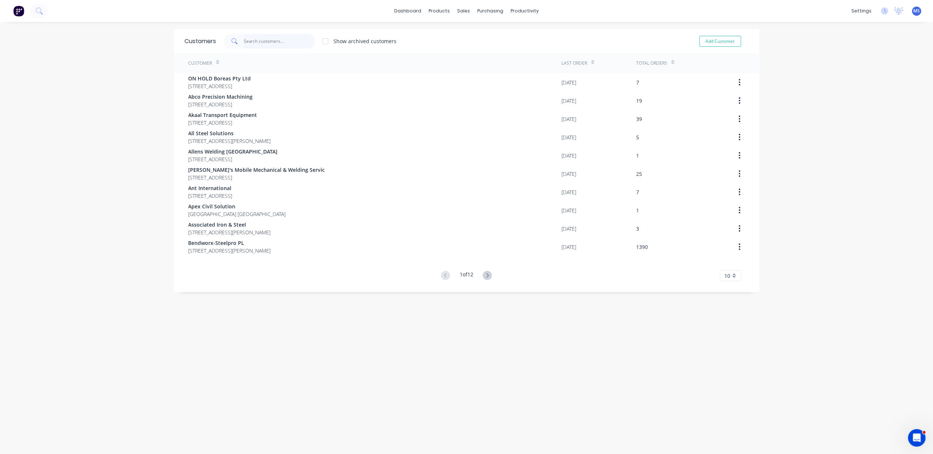
click at [255, 44] on input "text" at bounding box center [279, 41] width 71 height 15
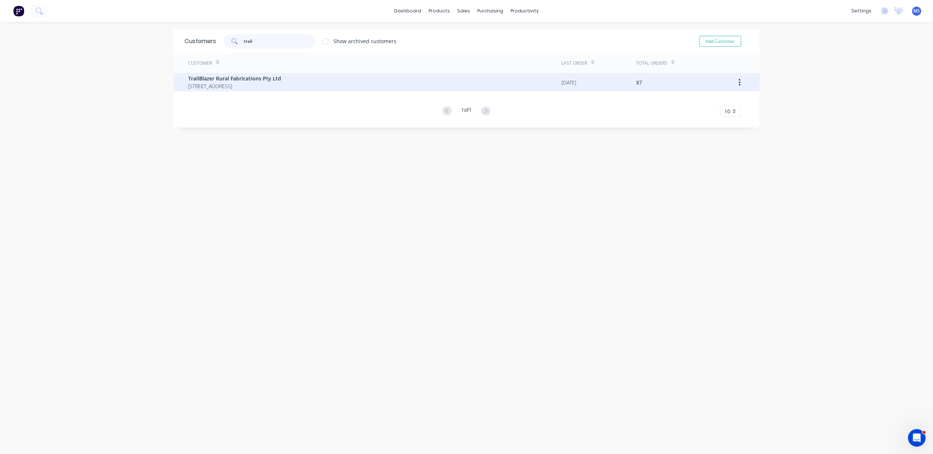
type input "trail"
click at [263, 87] on span "[STREET_ADDRESS]" at bounding box center [234, 86] width 93 height 8
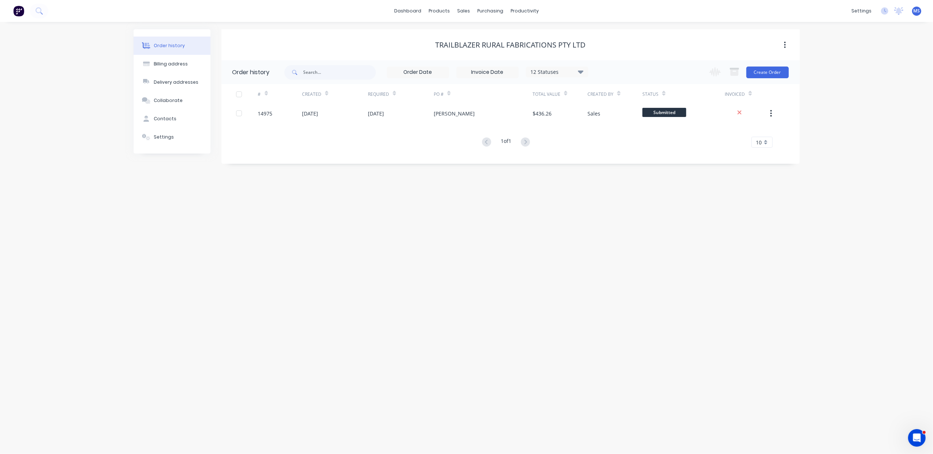
click at [582, 70] on icon at bounding box center [580, 71] width 5 height 9
click at [617, 156] on label at bounding box center [617, 156] width 0 height 0
click at [617, 158] on input "checkbox" at bounding box center [620, 159] width 6 height 7
checkbox input "true"
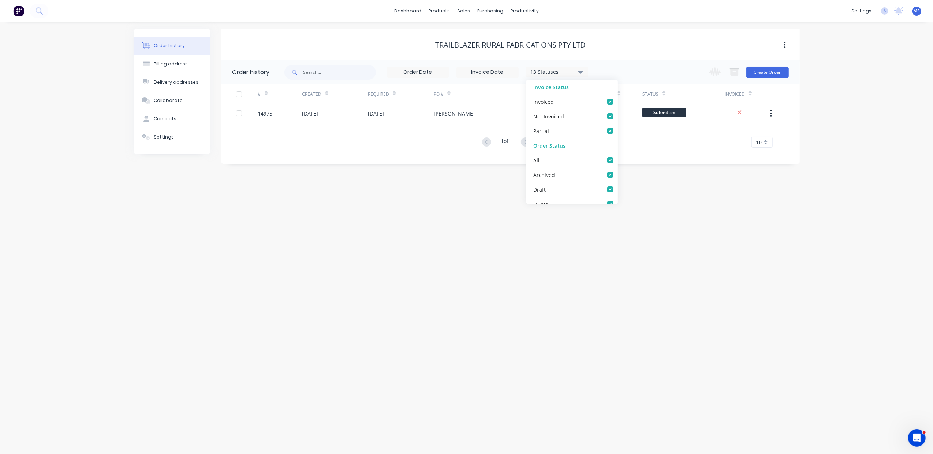
click at [661, 252] on div "Order history Billing address Delivery addresses Collaborate Contacts Settings …" at bounding box center [466, 238] width 933 height 432
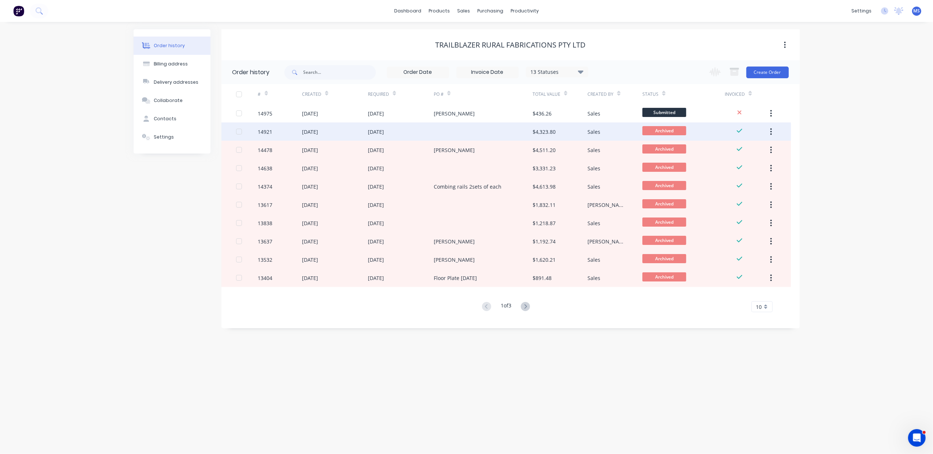
click at [481, 134] on div at bounding box center [483, 132] width 99 height 18
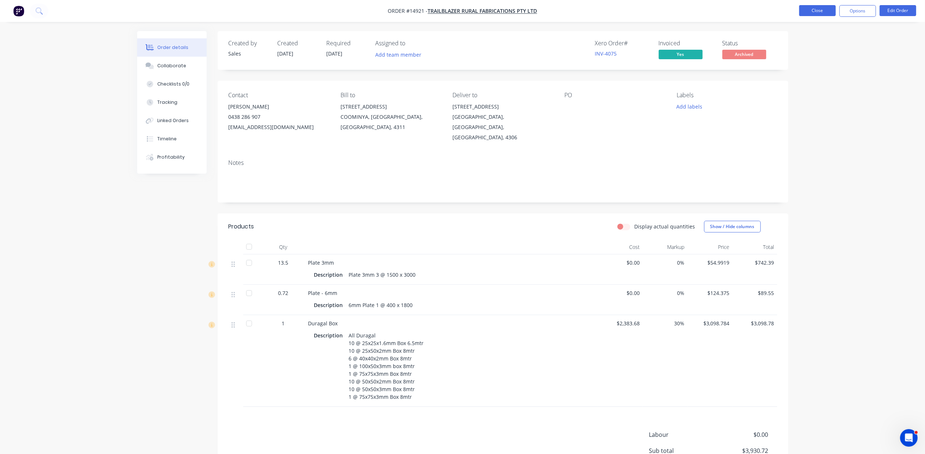
click at [661, 15] on button "Close" at bounding box center [817, 10] width 37 height 11
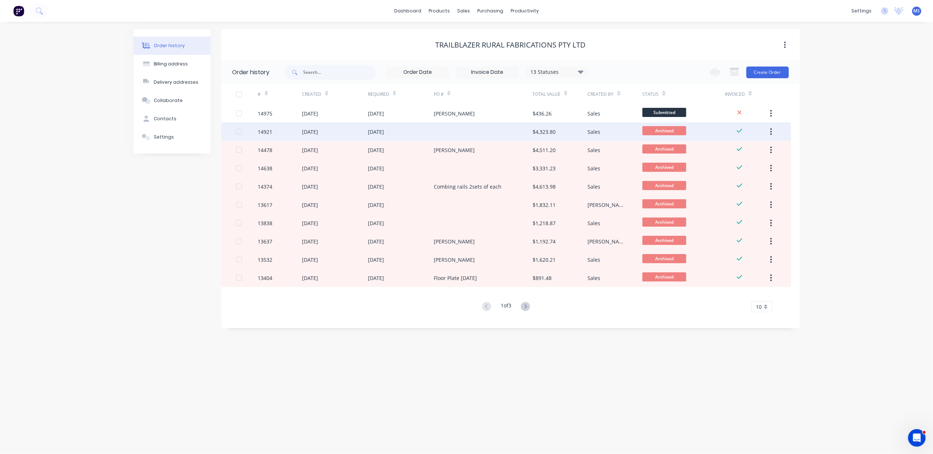
click at [350, 135] on div "[DATE]" at bounding box center [335, 132] width 66 height 18
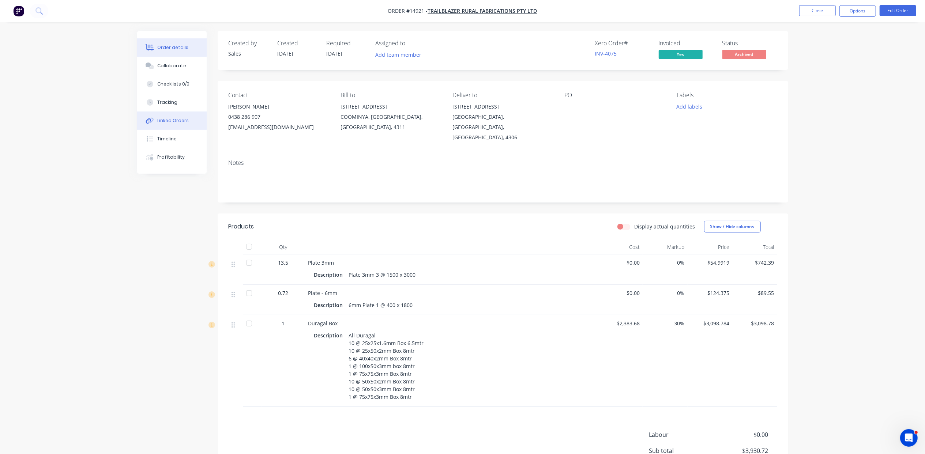
click at [179, 116] on button "Linked Orders" at bounding box center [172, 121] width 70 height 18
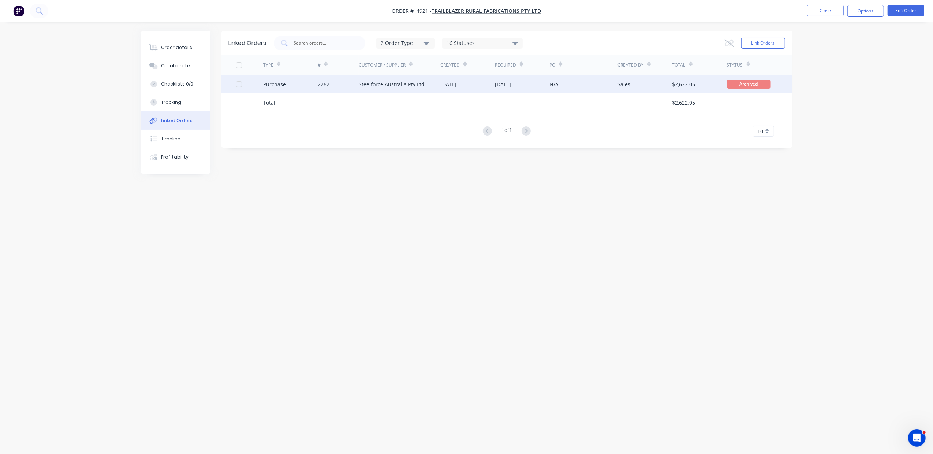
click at [372, 85] on div "Steelforce Australia Pty Ltd" at bounding box center [392, 84] width 66 height 8
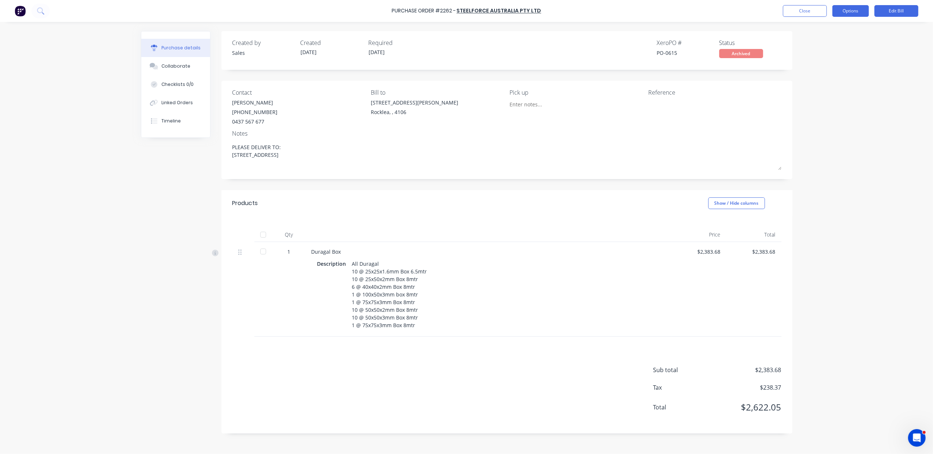
click at [661, 11] on button "Options" at bounding box center [850, 11] width 37 height 12
click at [661, 33] on div "Print / Email" at bounding box center [834, 30] width 56 height 11
click at [661, 43] on div "With pricing" at bounding box center [834, 44] width 56 height 11
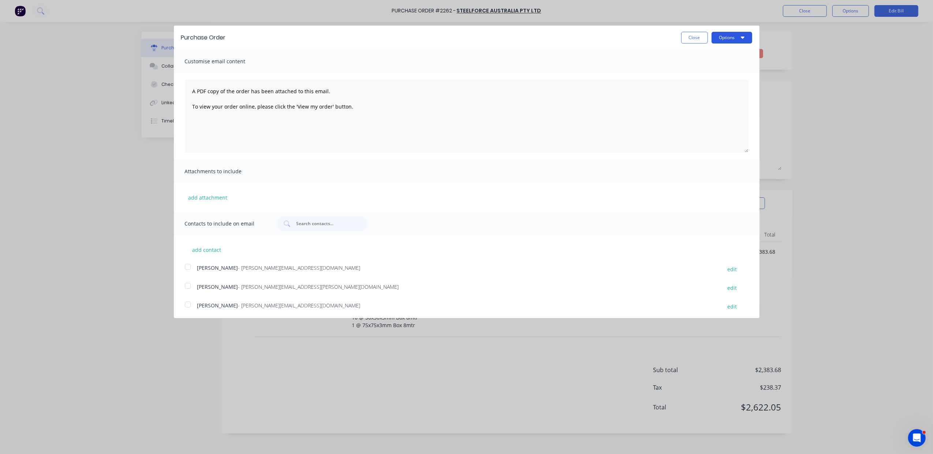
click at [661, 38] on button "Options" at bounding box center [731, 38] width 41 height 12
click at [661, 61] on div "Print" at bounding box center [717, 56] width 56 height 11
click at [661, 40] on button "Close" at bounding box center [694, 38] width 27 height 12
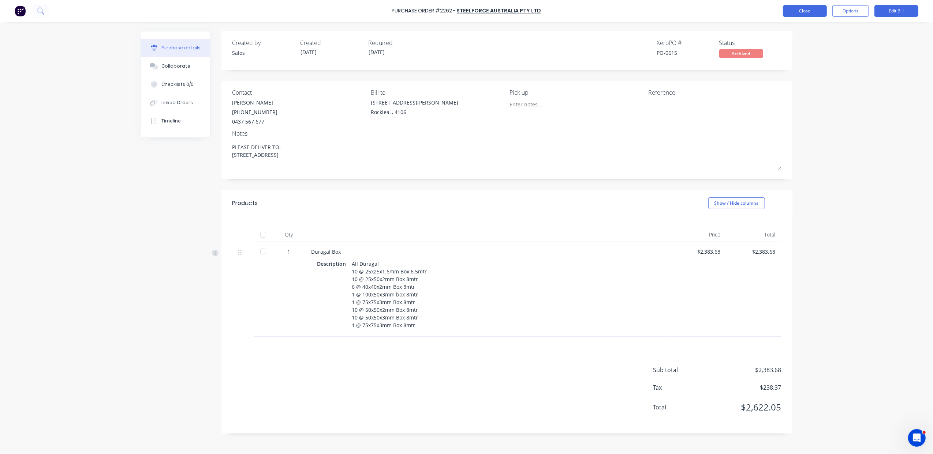
click at [661, 8] on button "Close" at bounding box center [805, 11] width 44 height 12
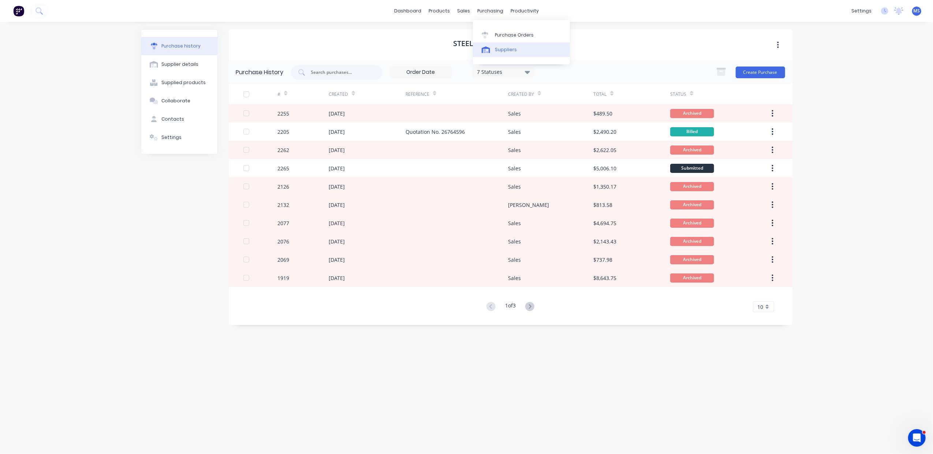
click at [517, 46] on link "Suppliers" at bounding box center [521, 49] width 97 height 15
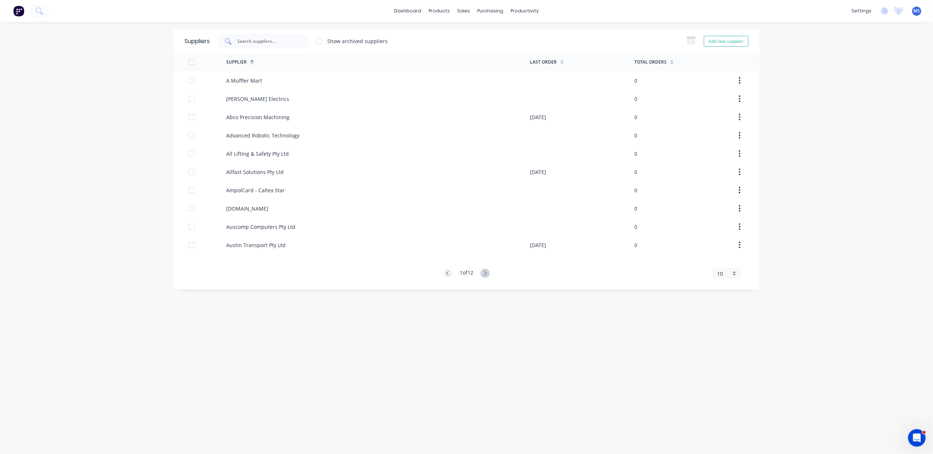
click at [271, 40] on input "text" at bounding box center [267, 41] width 61 height 7
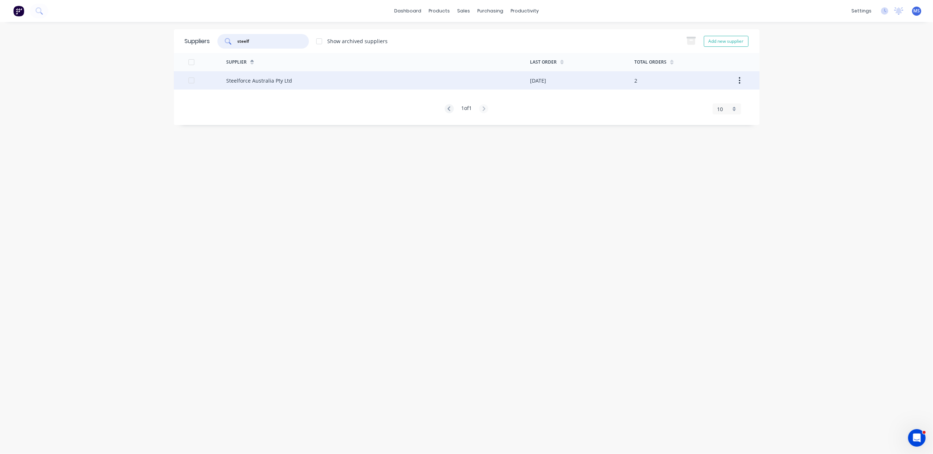
type input "steelf"
click at [300, 82] on div "Steelforce Australia Pty Ltd" at bounding box center [378, 80] width 304 height 18
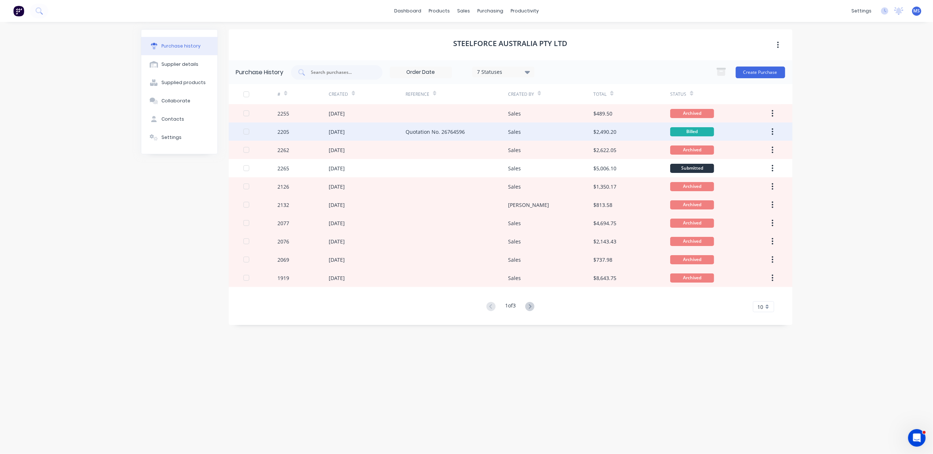
click at [406, 134] on div "Quotation No. 26764596" at bounding box center [434, 132] width 59 height 8
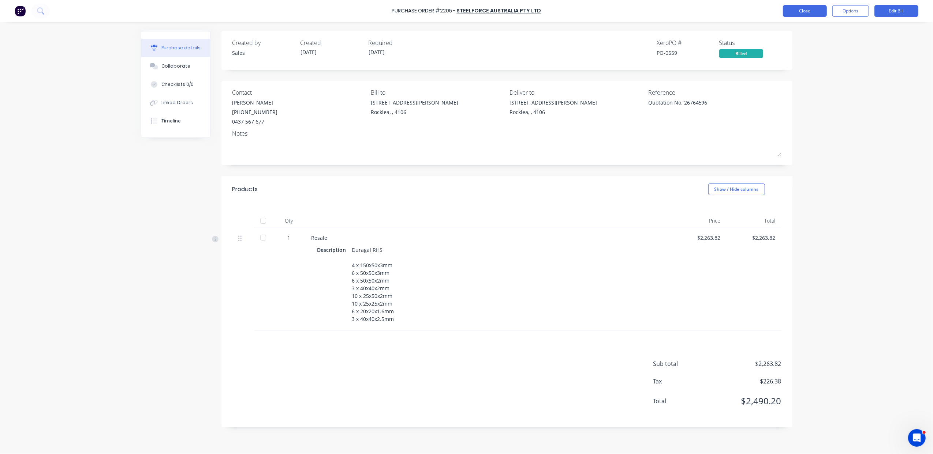
click at [661, 13] on button "Close" at bounding box center [805, 11] width 44 height 12
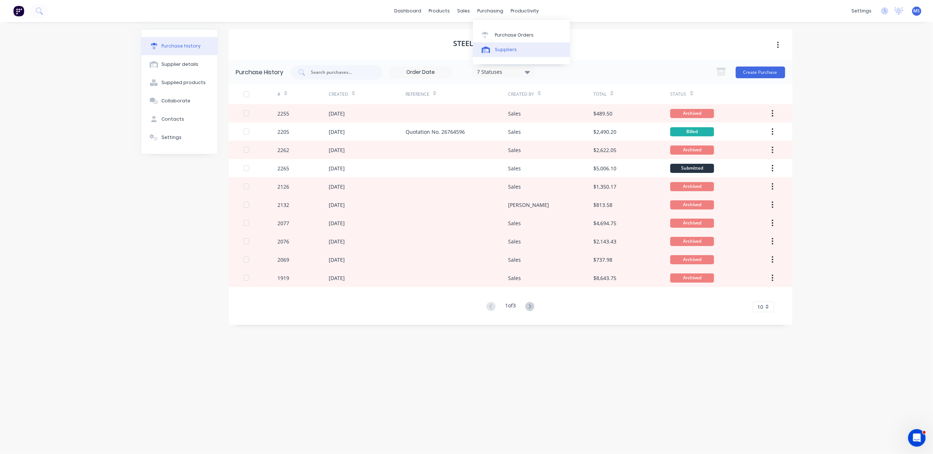
click at [506, 44] on link "Suppliers" at bounding box center [521, 49] width 97 height 15
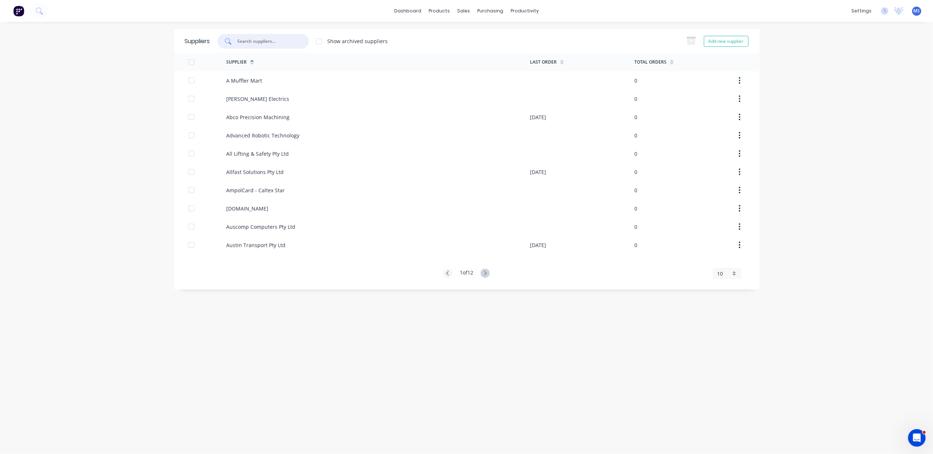
click at [273, 41] on input "text" at bounding box center [267, 41] width 61 height 7
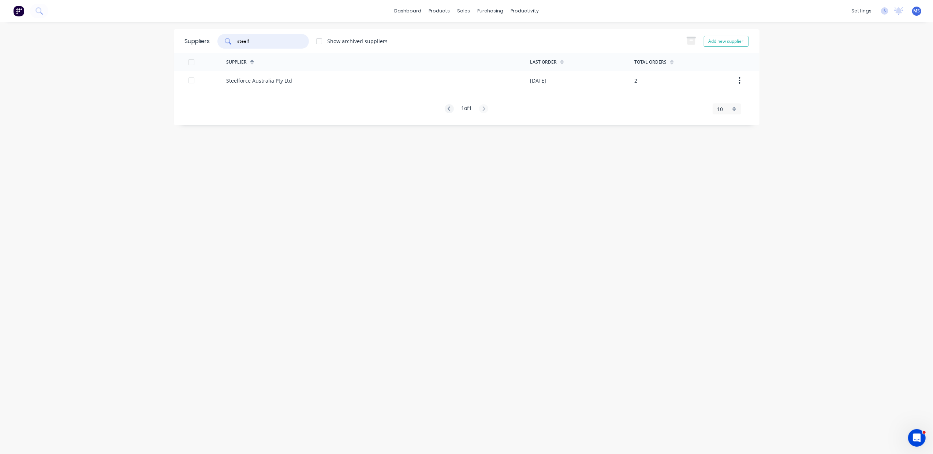
type input "steelf"
click at [296, 86] on div "Steelforce Australia Pty Ltd" at bounding box center [378, 80] width 304 height 18
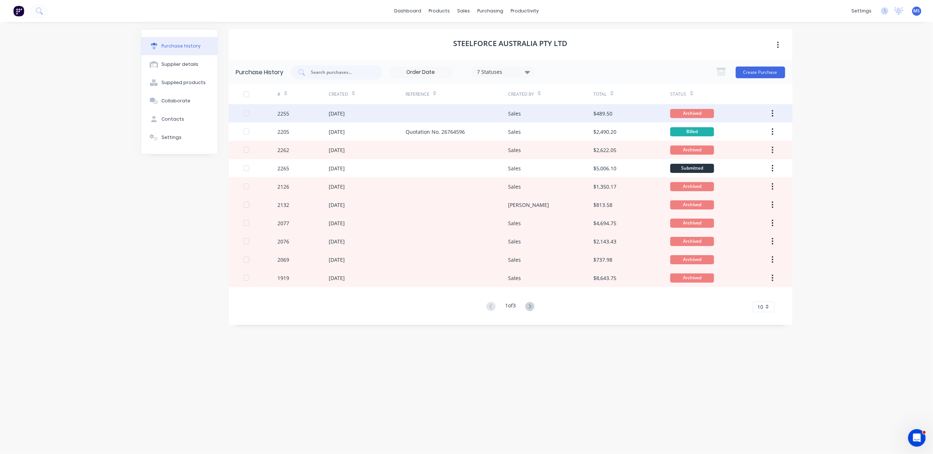
click at [301, 116] on div "2255" at bounding box center [302, 113] width 51 height 18
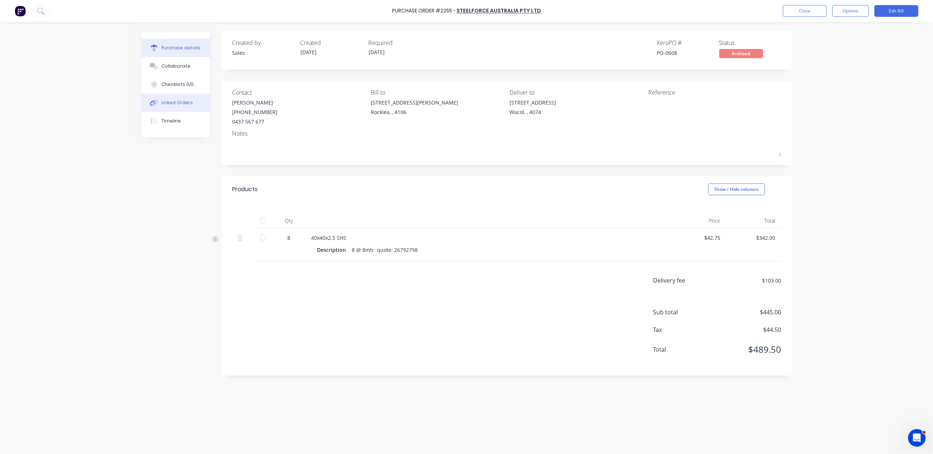
click at [172, 102] on div "Linked Orders" at bounding box center [176, 103] width 31 height 7
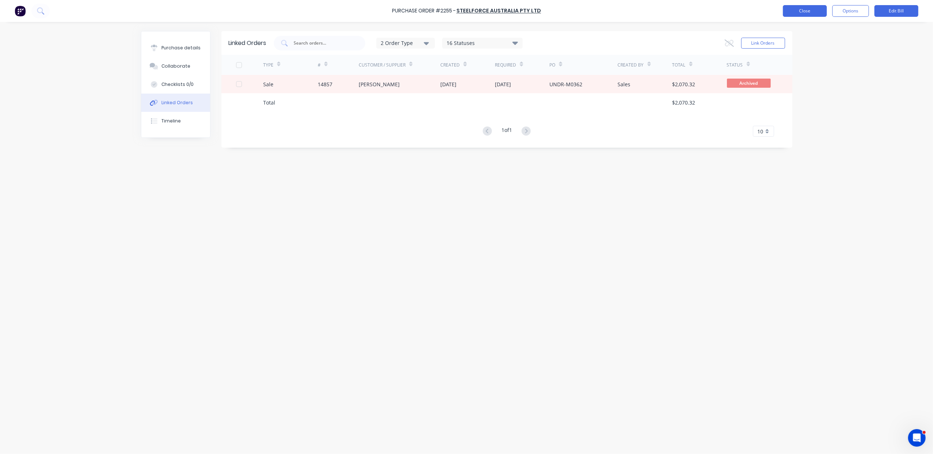
click at [661, 15] on button "Close" at bounding box center [805, 11] width 44 height 12
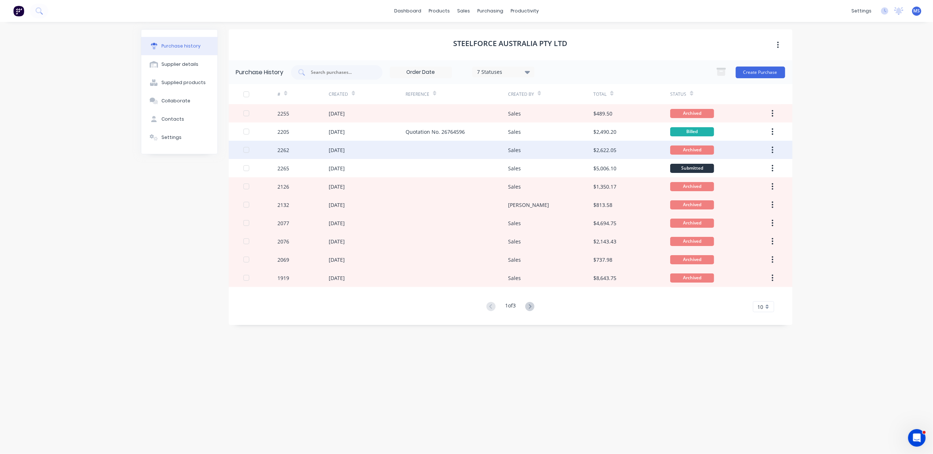
click at [293, 153] on div "2262" at bounding box center [302, 150] width 51 height 18
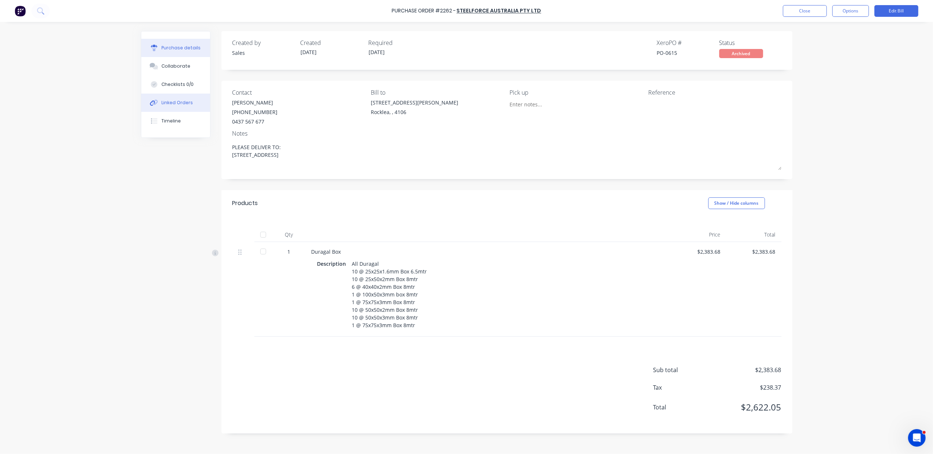
click at [183, 105] on div "Linked Orders" at bounding box center [176, 103] width 31 height 7
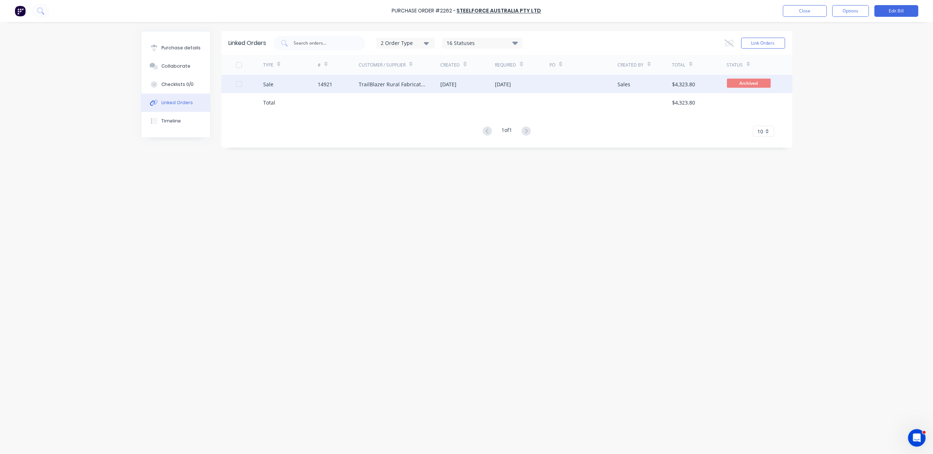
click at [389, 84] on div "TrailBlazer Rural Fabrications Pty Ltd" at bounding box center [392, 84] width 67 height 8
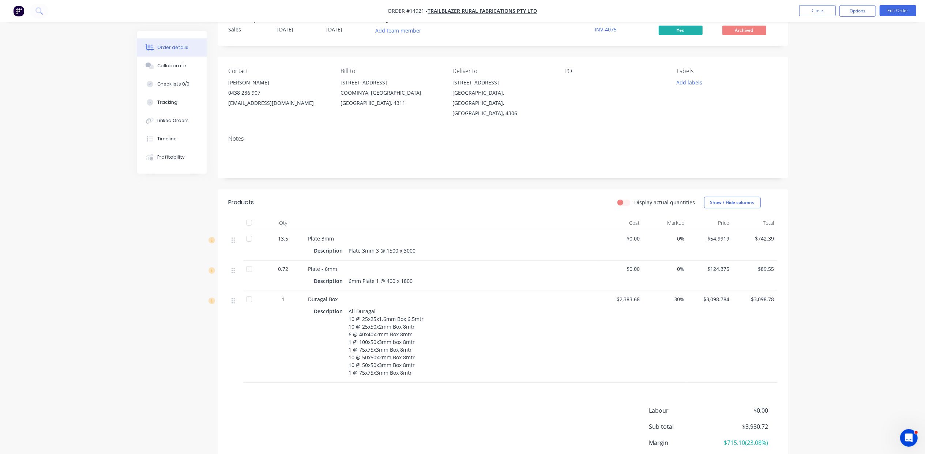
scroll to position [65, 0]
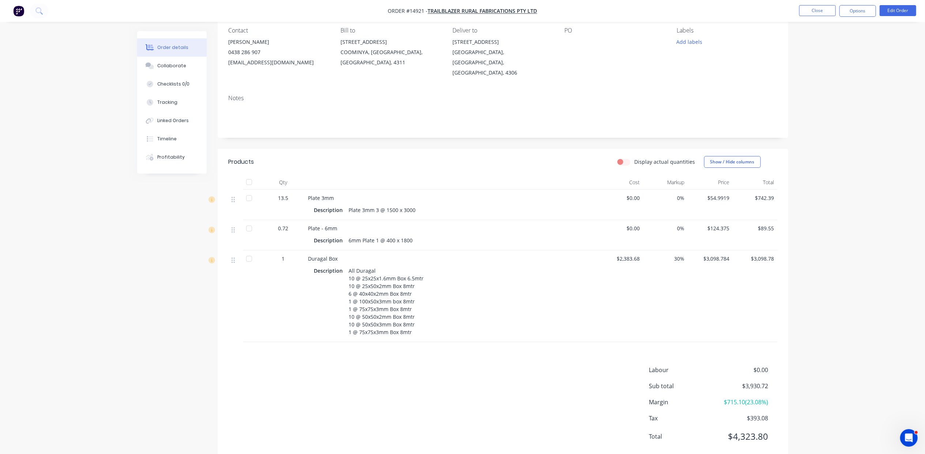
click at [661, 18] on nav "Order #14921 - TrailBlazer Rural Fabrications Pty Ltd Close Options Edit Order" at bounding box center [462, 11] width 925 height 22
click at [661, 12] on button "Close" at bounding box center [817, 10] width 37 height 11
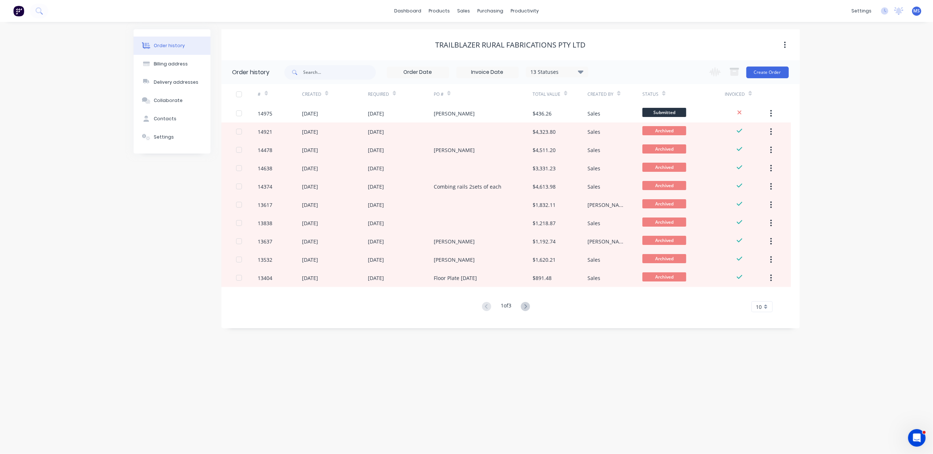
click at [661, 15] on div "MS Plateworks [PERSON_NAME] Administrator Profile Sign out" at bounding box center [916, 11] width 9 height 9
click at [661, 11] on span "MS" at bounding box center [916, 11] width 7 height 7
click at [661, 95] on button "Sign out" at bounding box center [870, 92] width 97 height 15
